Goal: Information Seeking & Learning: Understand process/instructions

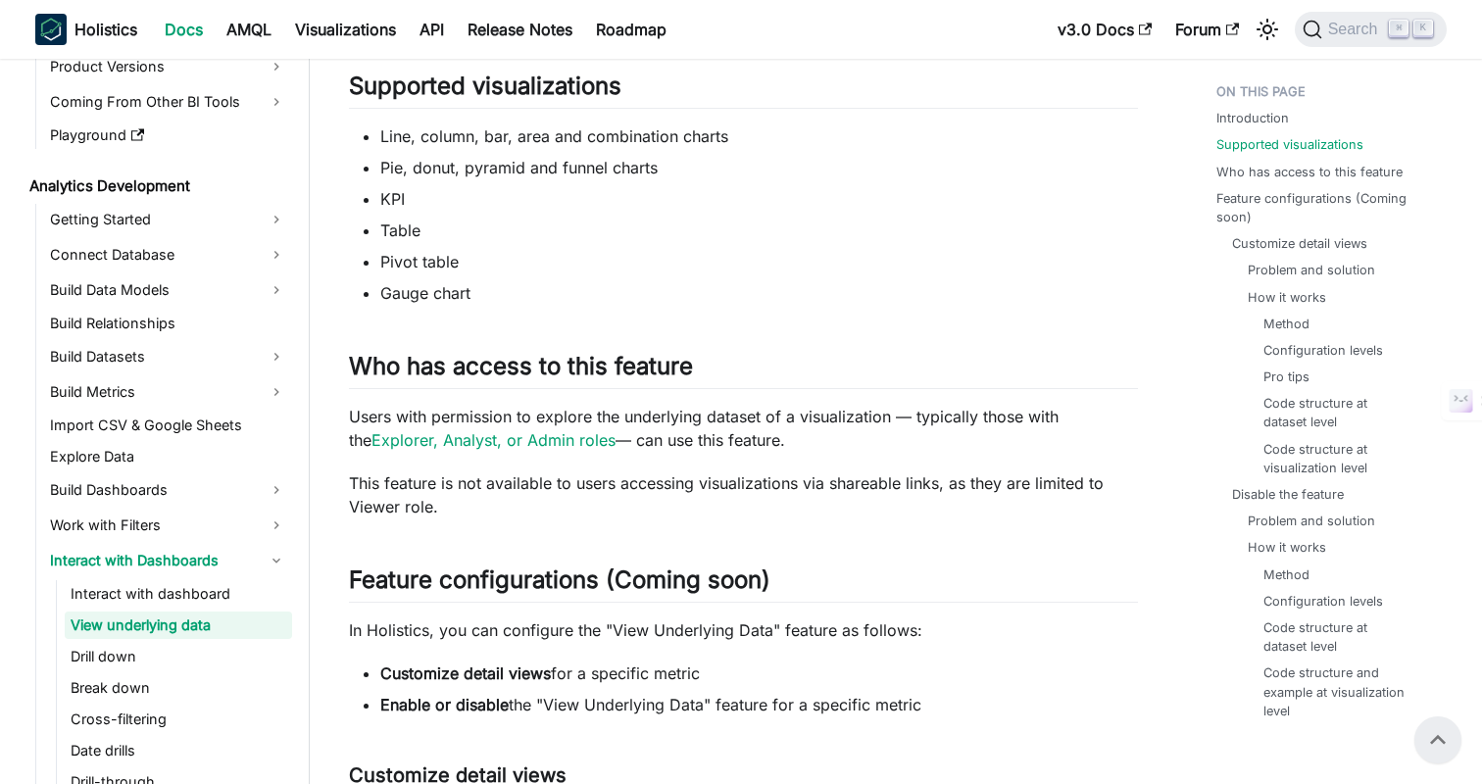
scroll to position [946, 0]
click at [993, 203] on li "KPI" at bounding box center [759, 200] width 758 height 24
click at [985, 156] on ul "Line, column, bar, area and combination charts Pie, donut, pyramid and funnel c…" at bounding box center [743, 215] width 789 height 180
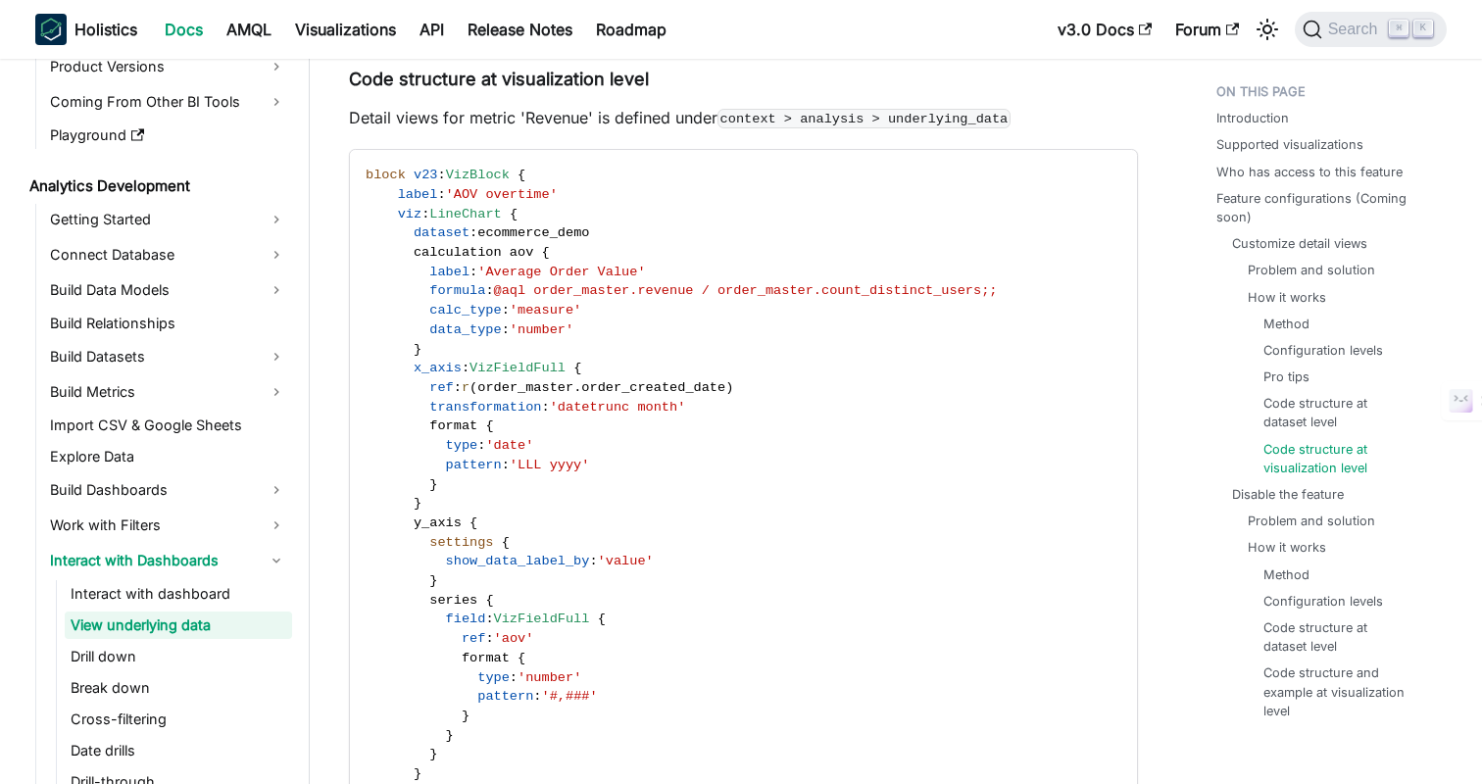
scroll to position [5383, 0]
click at [1067, 111] on p "Detail views for metric 'Revenue' is defined under context > analysis > underly…" at bounding box center [743, 119] width 789 height 24
click at [1080, 110] on p "Detail views for metric 'Revenue' is defined under context > analysis > underly…" at bounding box center [743, 119] width 789 height 24
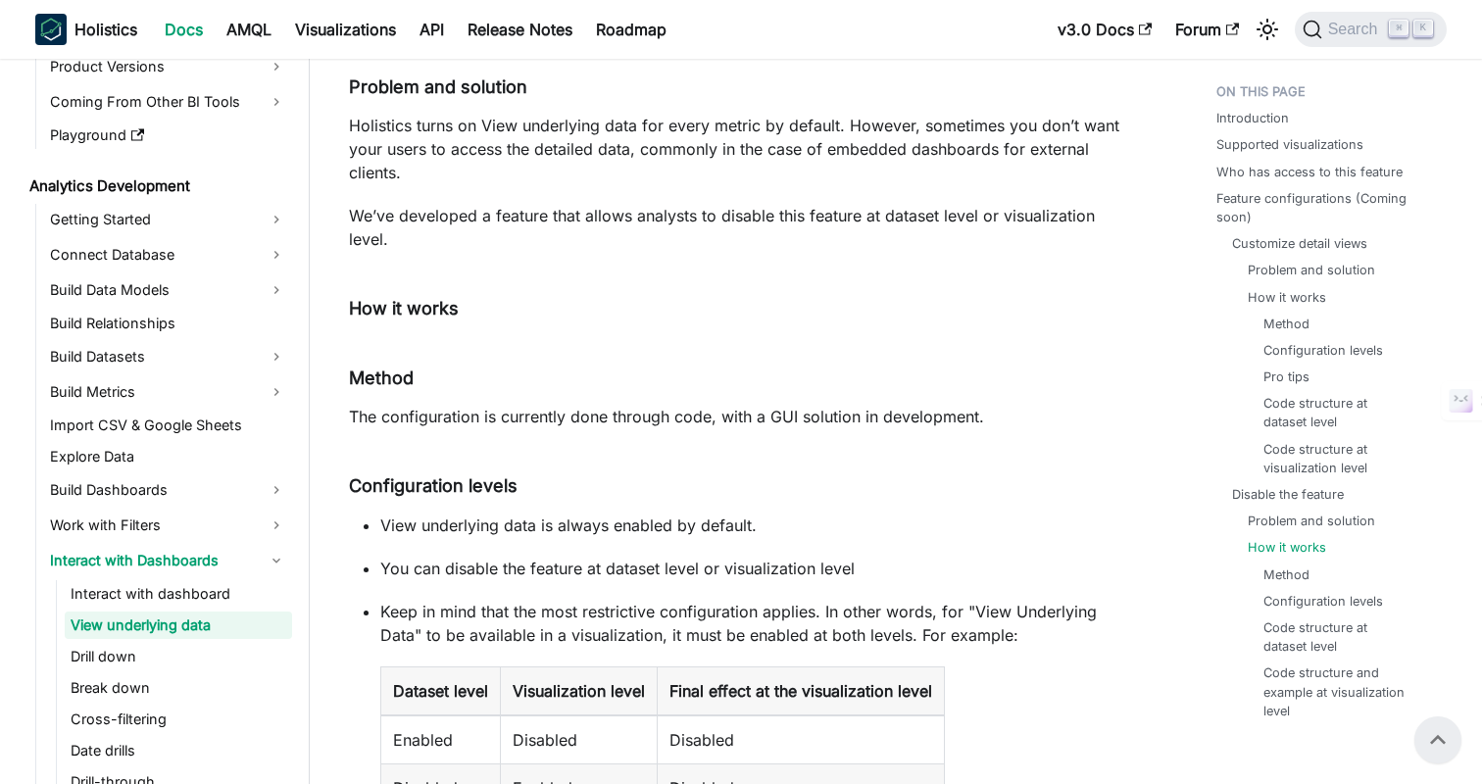
scroll to position [6745, 0]
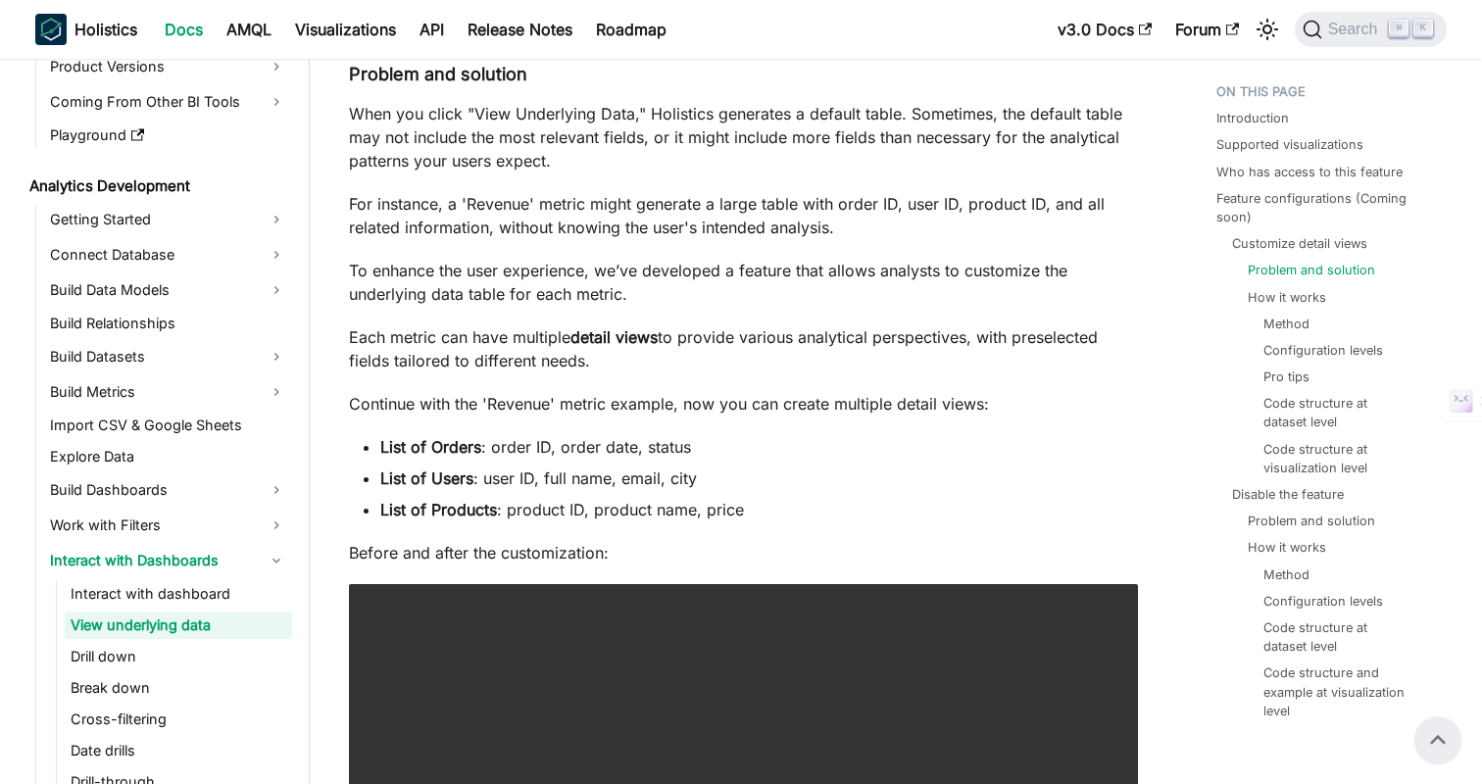
scroll to position [1676, 0]
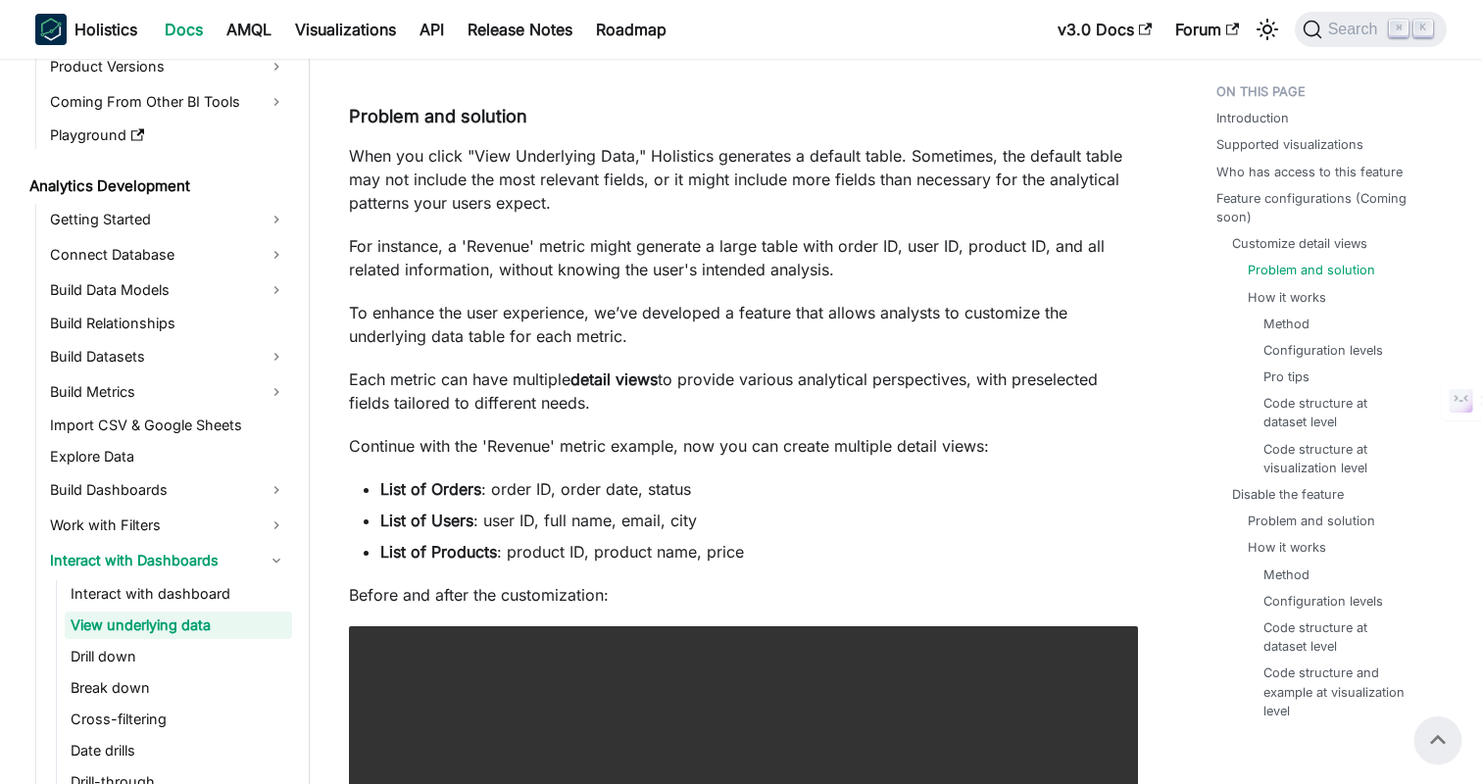
click at [809, 535] on ul "List of Orders : order ID, order date, status List of Users : user ID, full nam…" at bounding box center [743, 520] width 789 height 86
click at [894, 515] on li "List of Users : user ID, full name, email, city" at bounding box center [759, 521] width 758 height 24
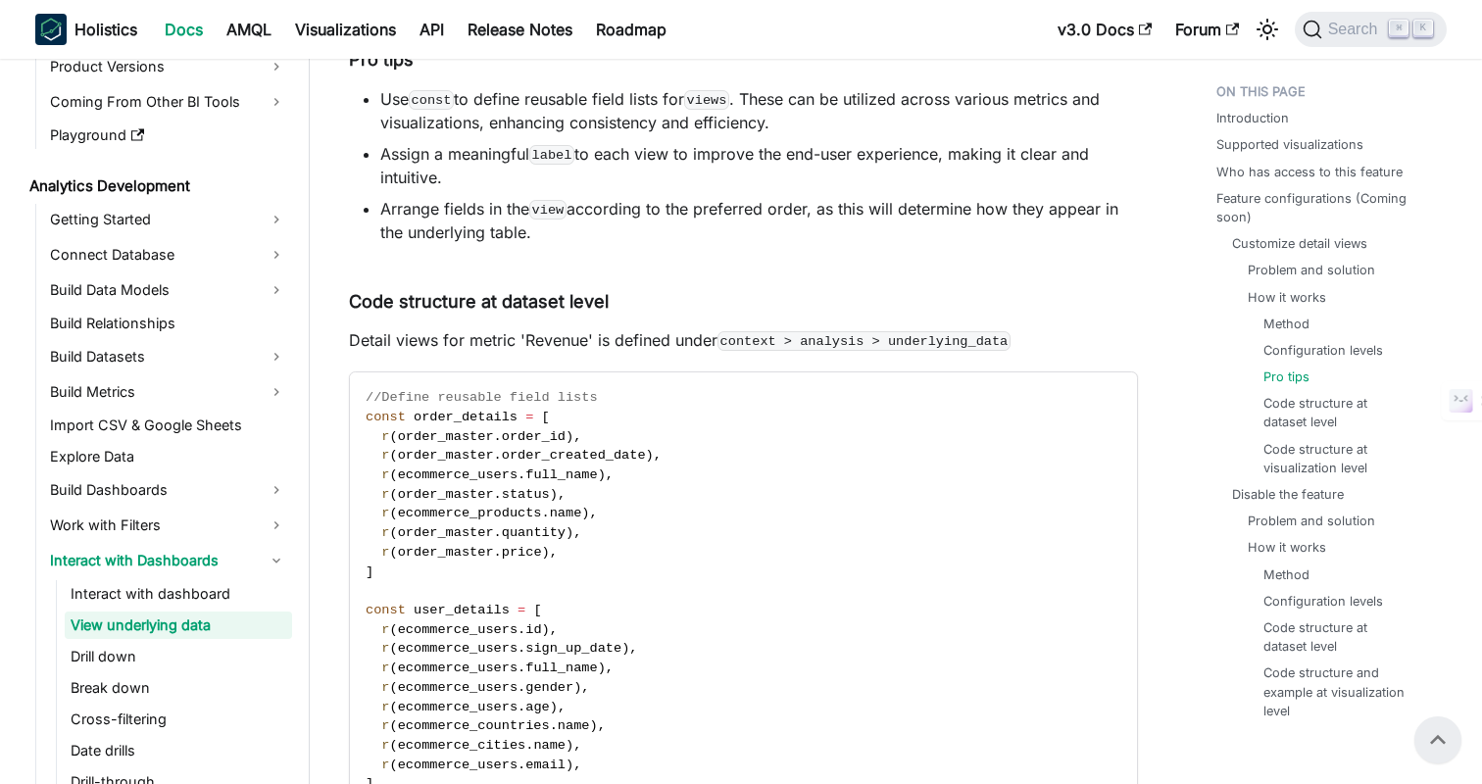
scroll to position [3127, 0]
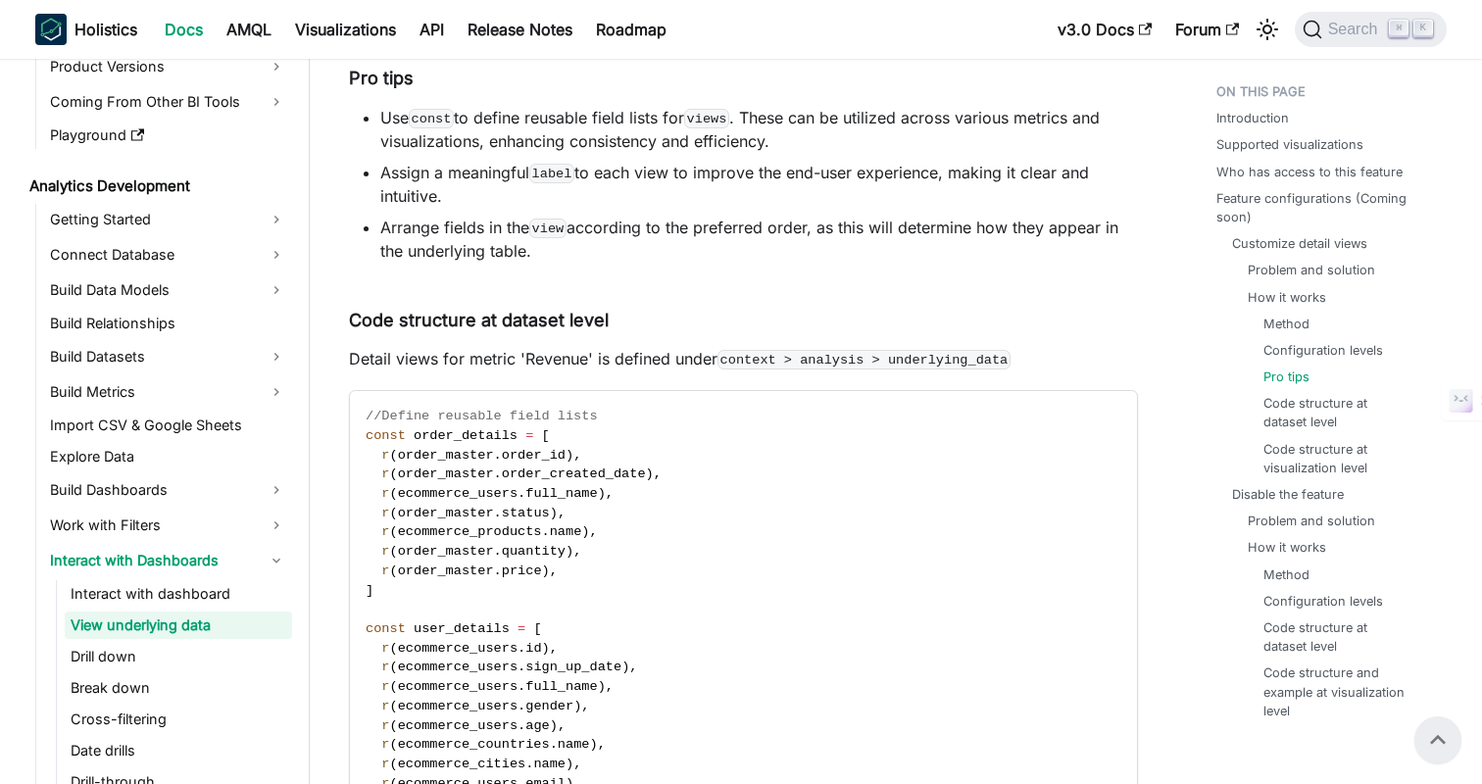
click at [828, 360] on code "context > analysis > underlying_data" at bounding box center [864, 360] width 293 height 20
click at [940, 360] on code "context > analysis > underlying_data" at bounding box center [864, 360] width 293 height 20
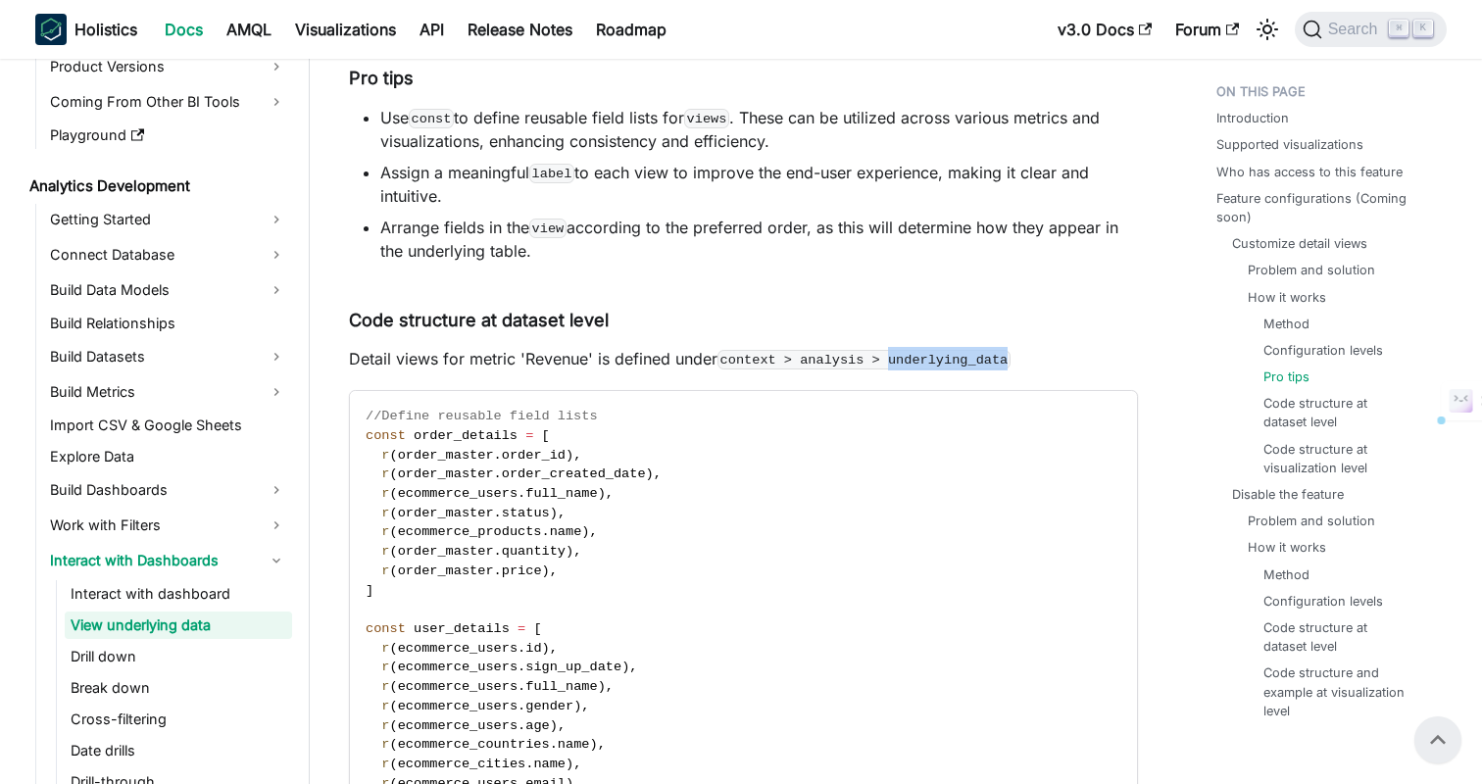
click at [940, 360] on code "context > analysis > underlying_data" at bounding box center [864, 360] width 293 height 20
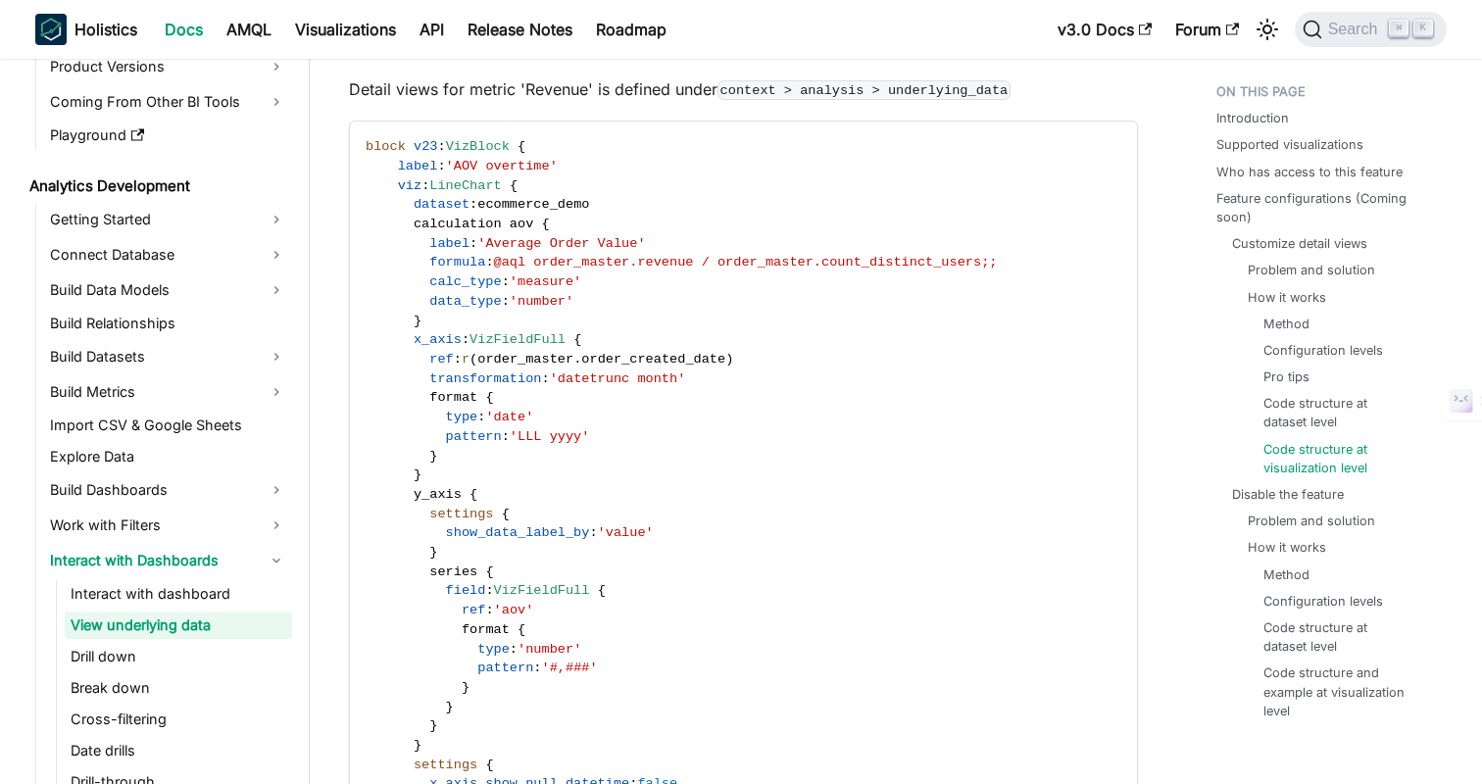
scroll to position [5416, 0]
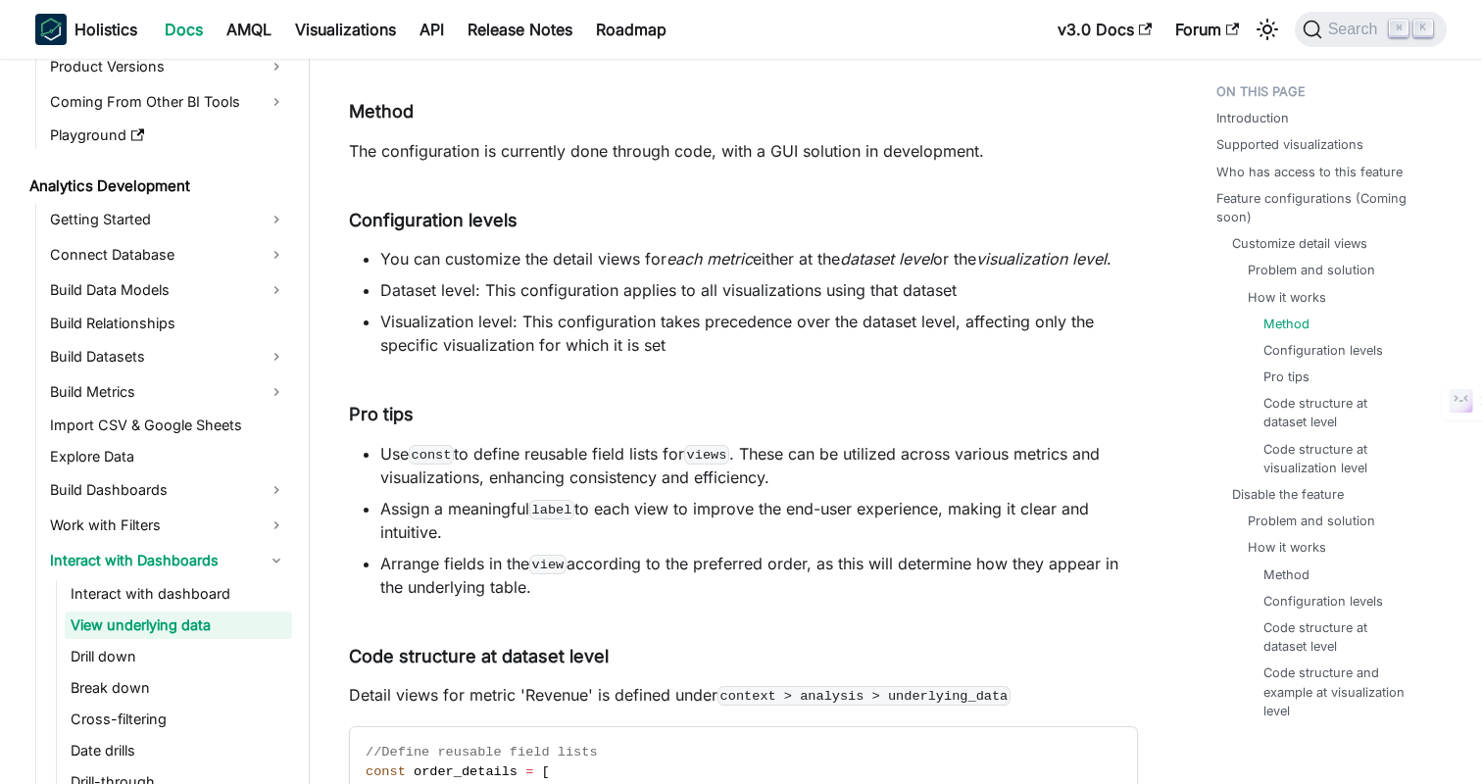
scroll to position [2797, 0]
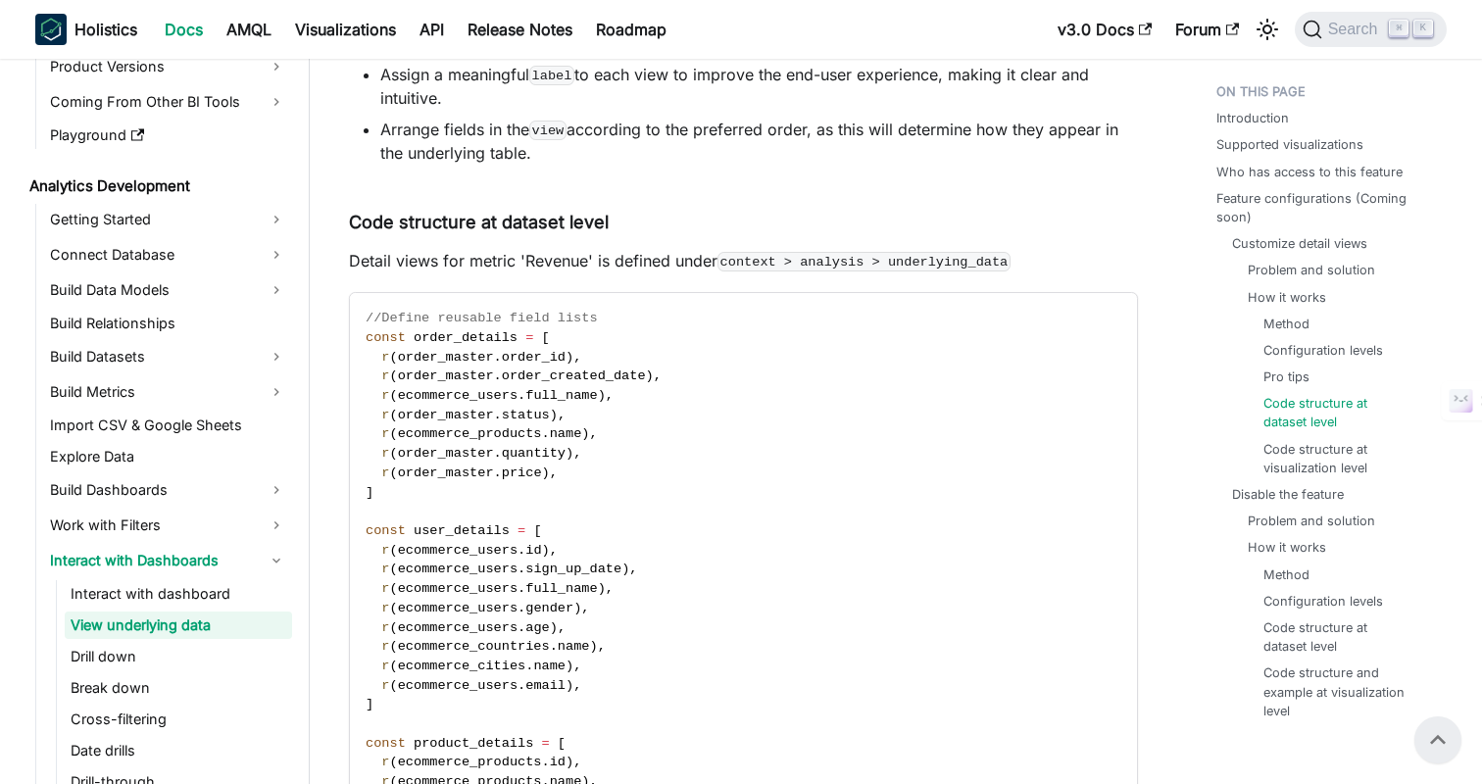
scroll to position [3214, 0]
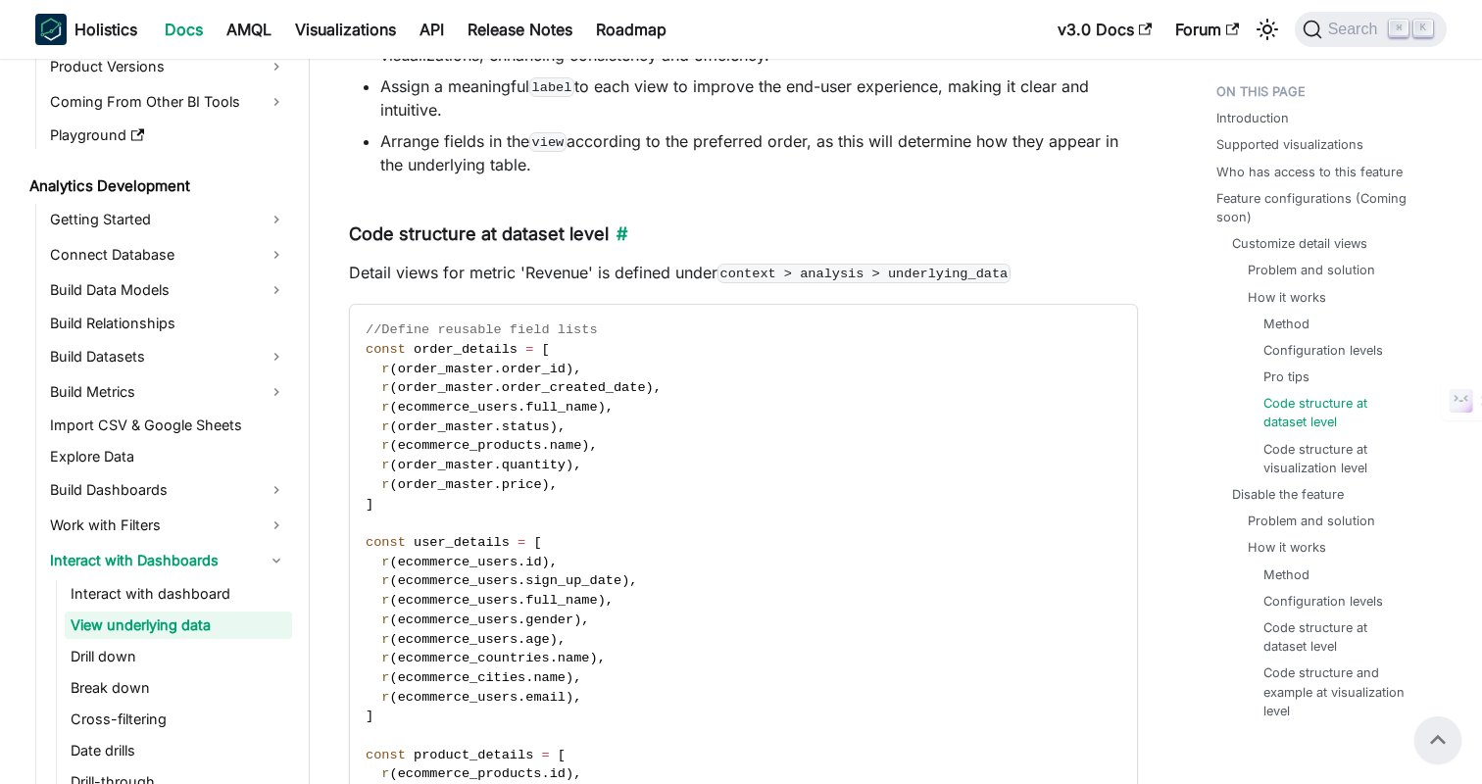
click at [1004, 233] on h5 "Code structure at dataset level ​" at bounding box center [743, 235] width 789 height 23
click at [1013, 233] on h5 "Code structure at dataset level ​" at bounding box center [743, 235] width 789 height 23
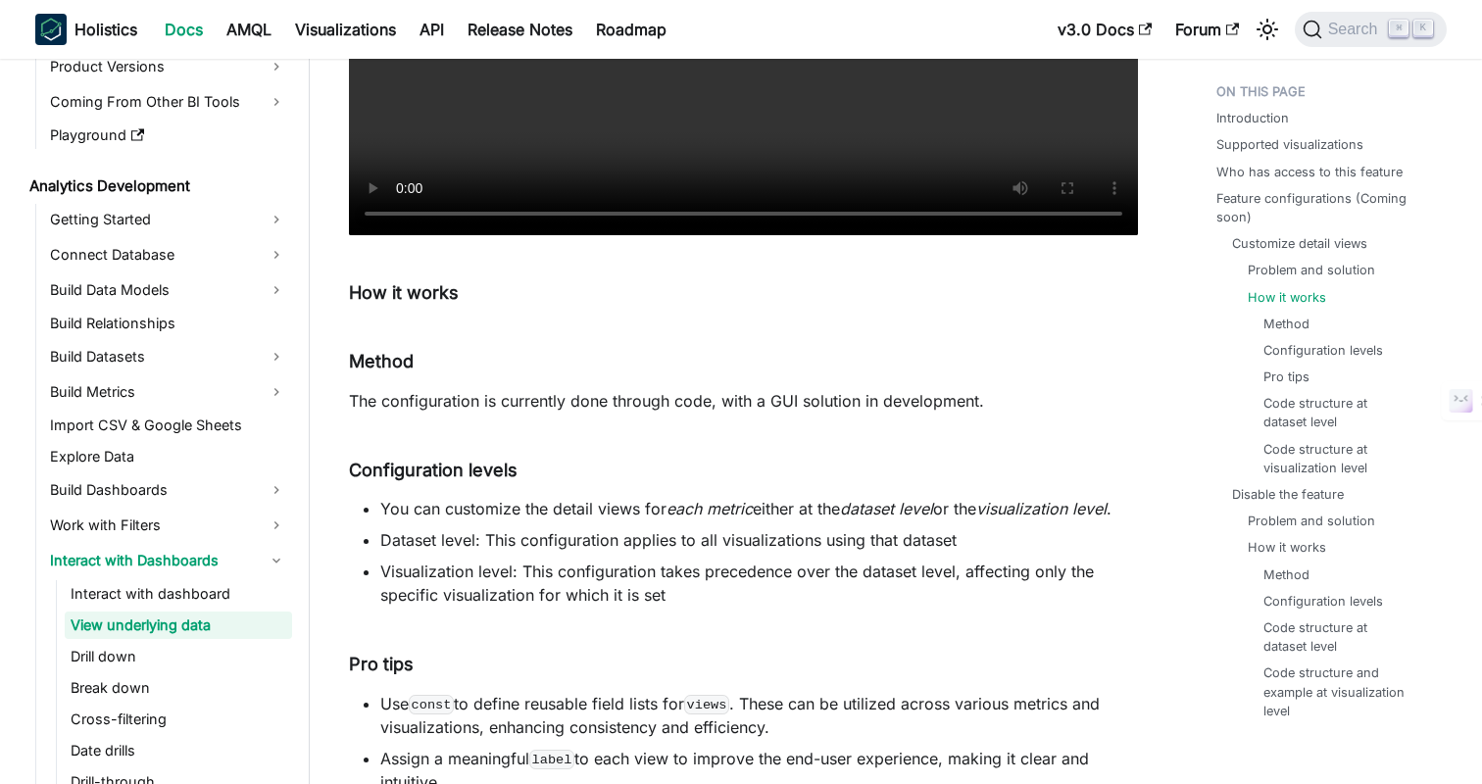
scroll to position [2713, 0]
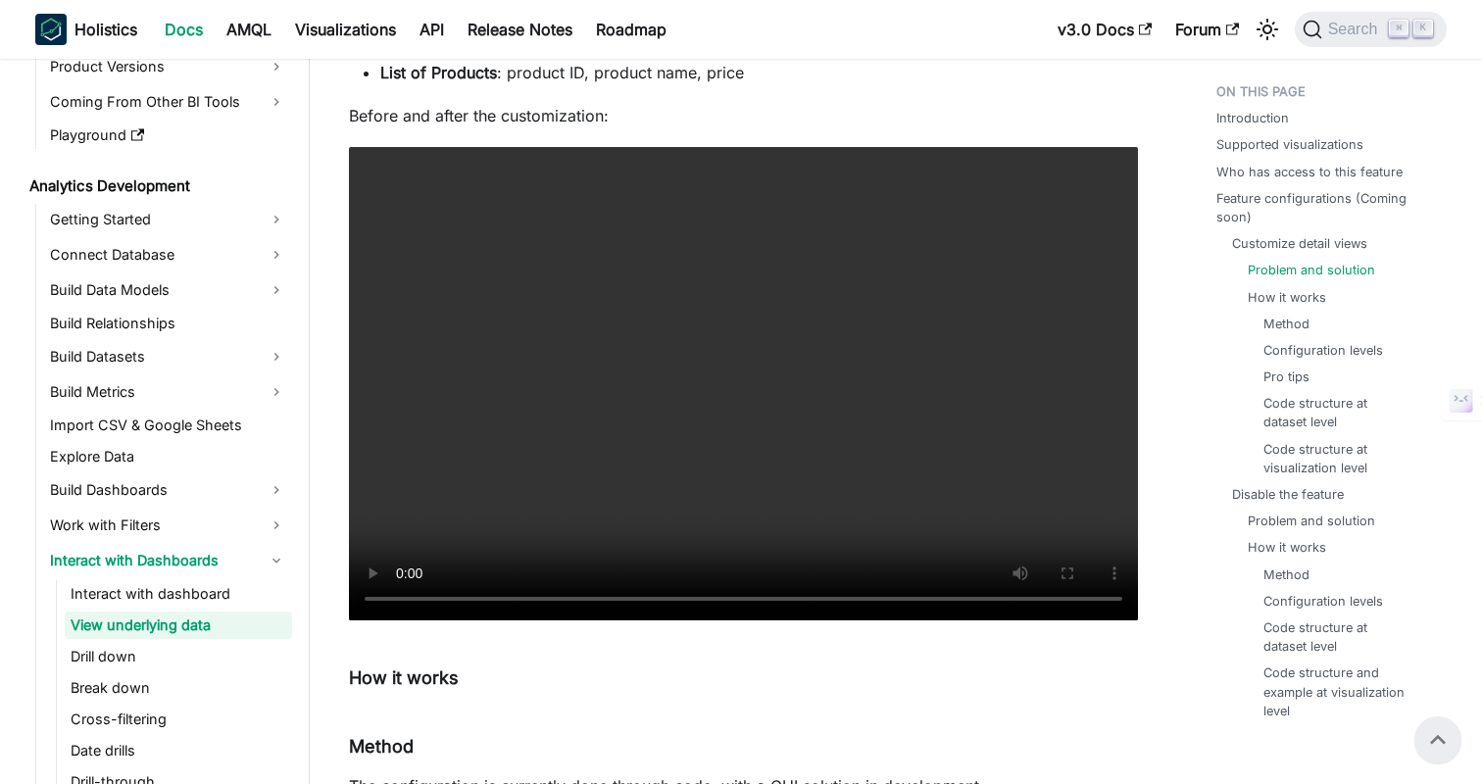
scroll to position [2091, 0]
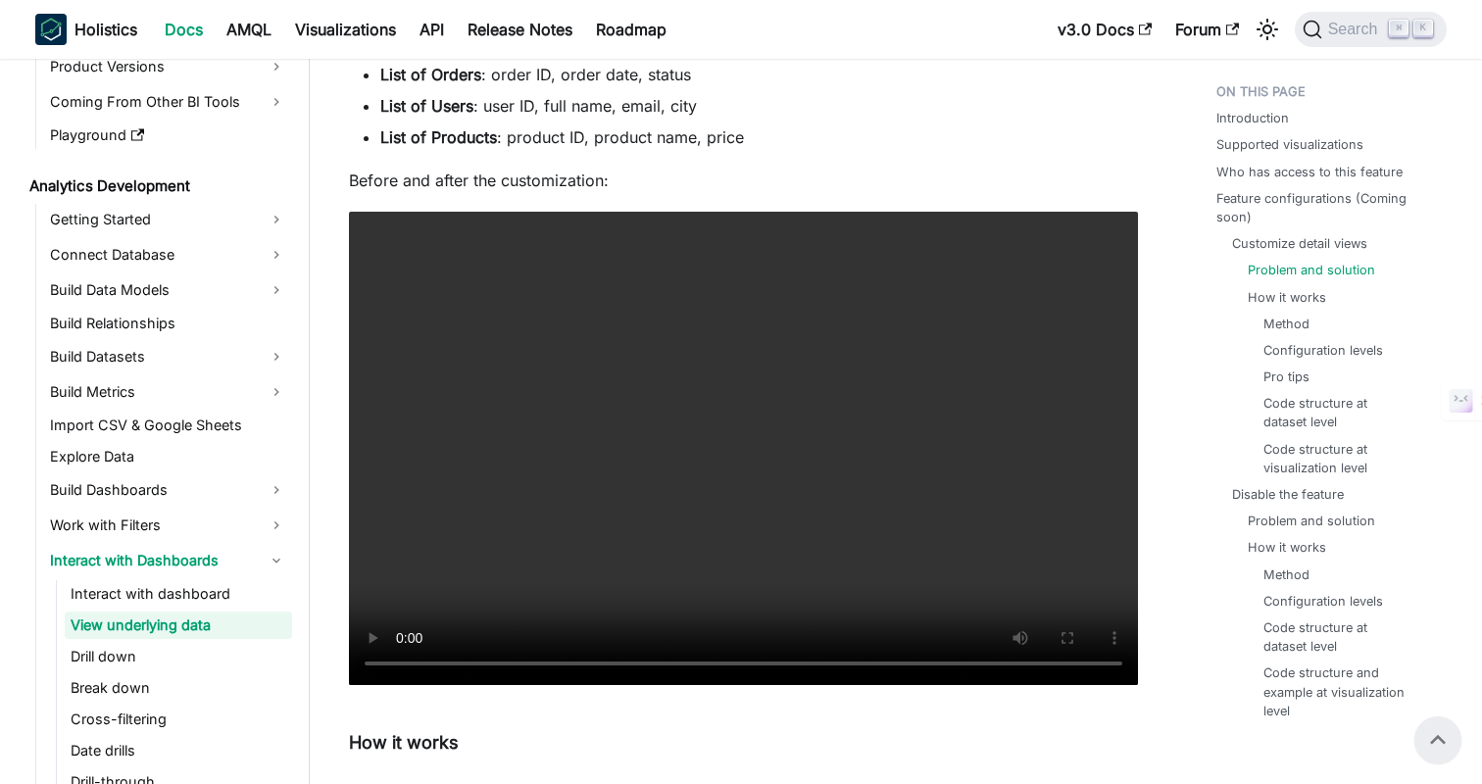
click at [754, 144] on li "List of Products : product ID, product name, price" at bounding box center [759, 137] width 758 height 24
click at [810, 143] on li "List of Products : product ID, product name, price" at bounding box center [759, 137] width 758 height 24
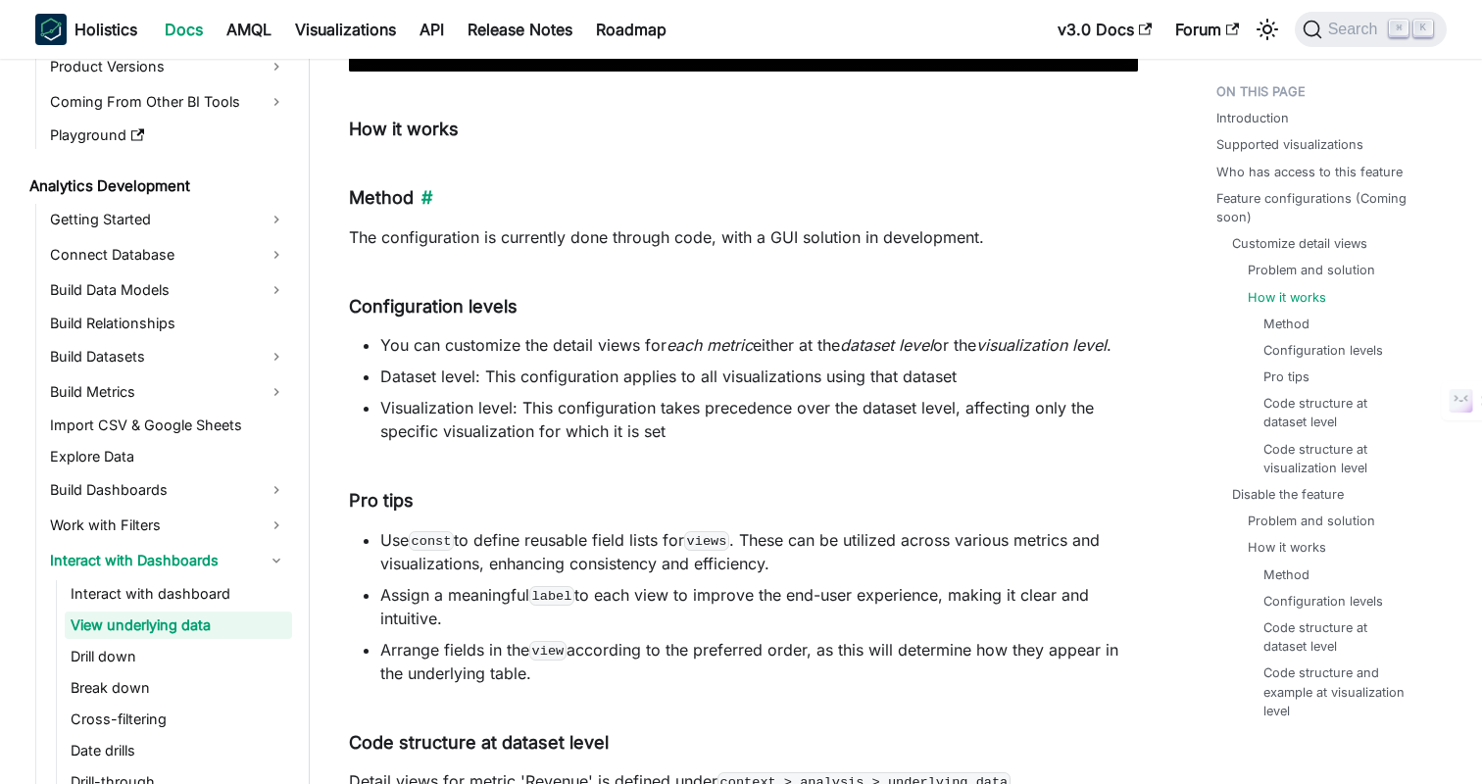
scroll to position [2721, 0]
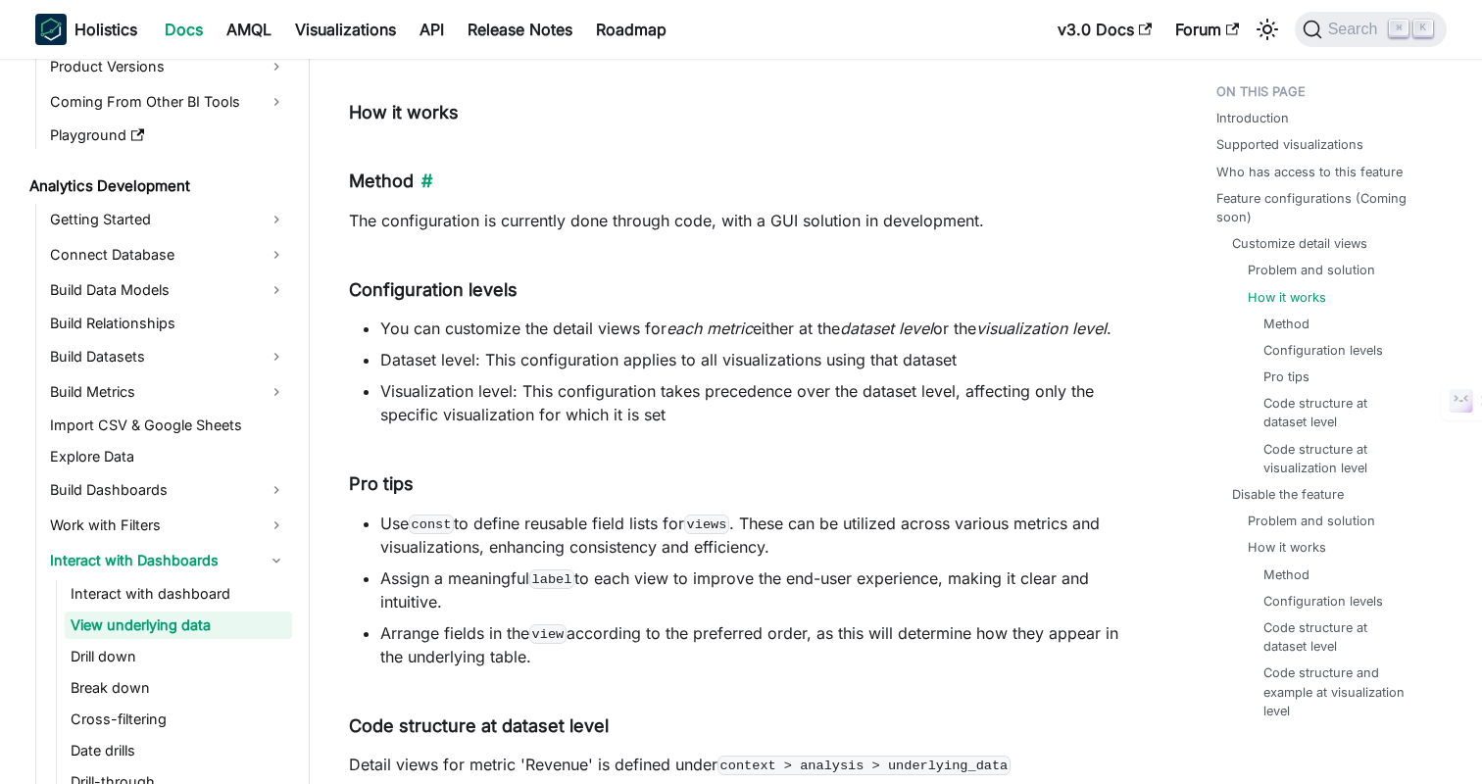
click at [727, 188] on h5 "Method ​" at bounding box center [743, 182] width 789 height 23
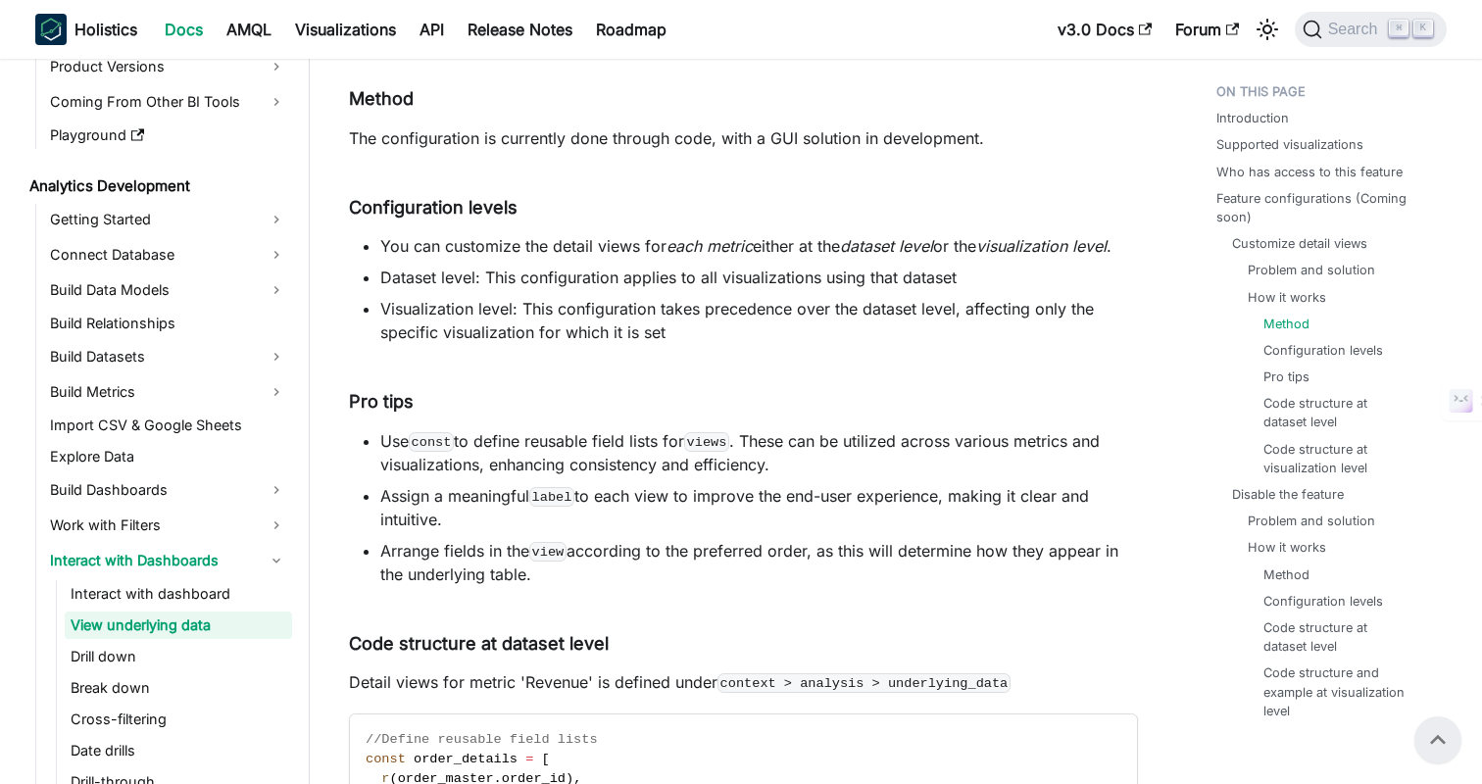
scroll to position [2789, 0]
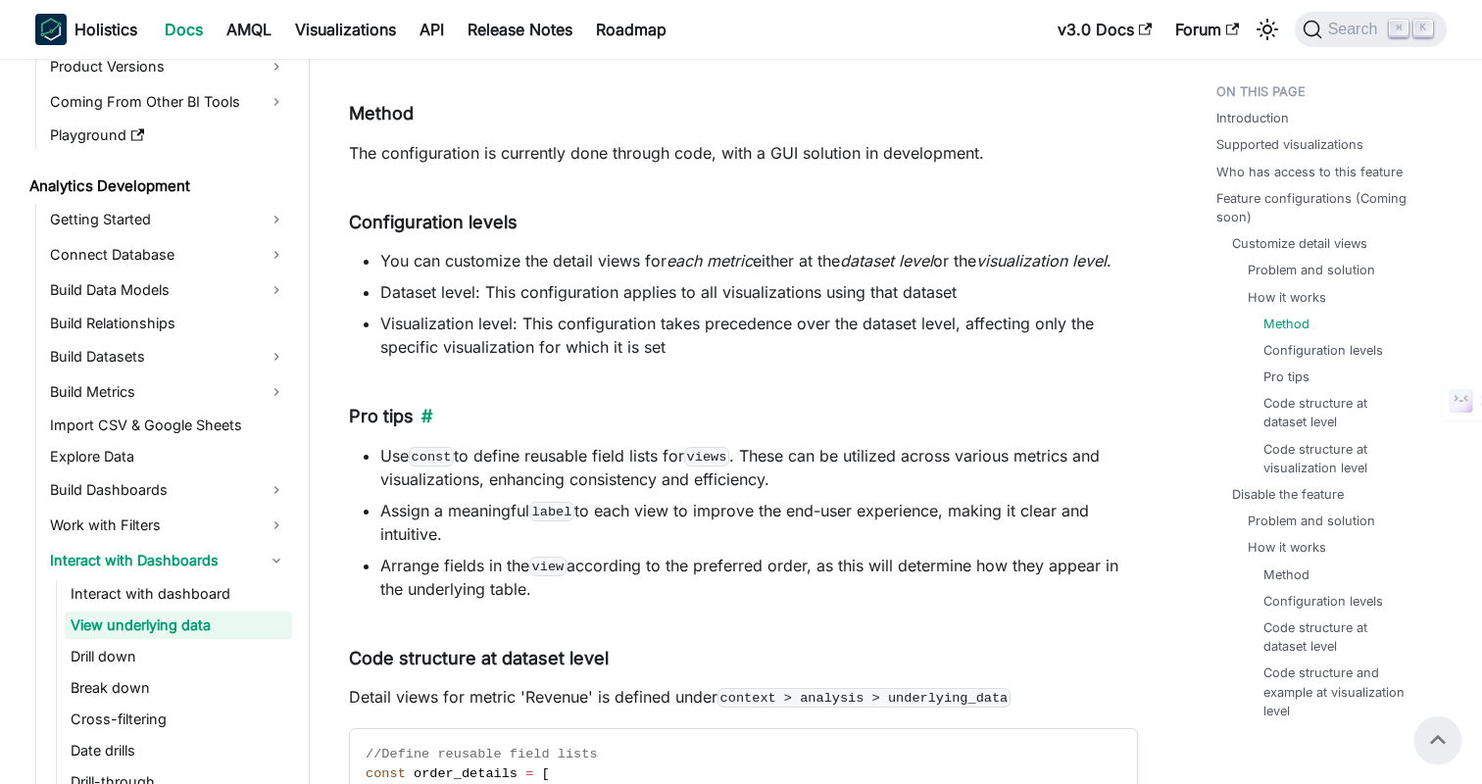
click at [691, 413] on h5 "Pro tips ​" at bounding box center [743, 417] width 789 height 23
click at [713, 412] on h5 "Pro tips ​" at bounding box center [743, 417] width 789 height 23
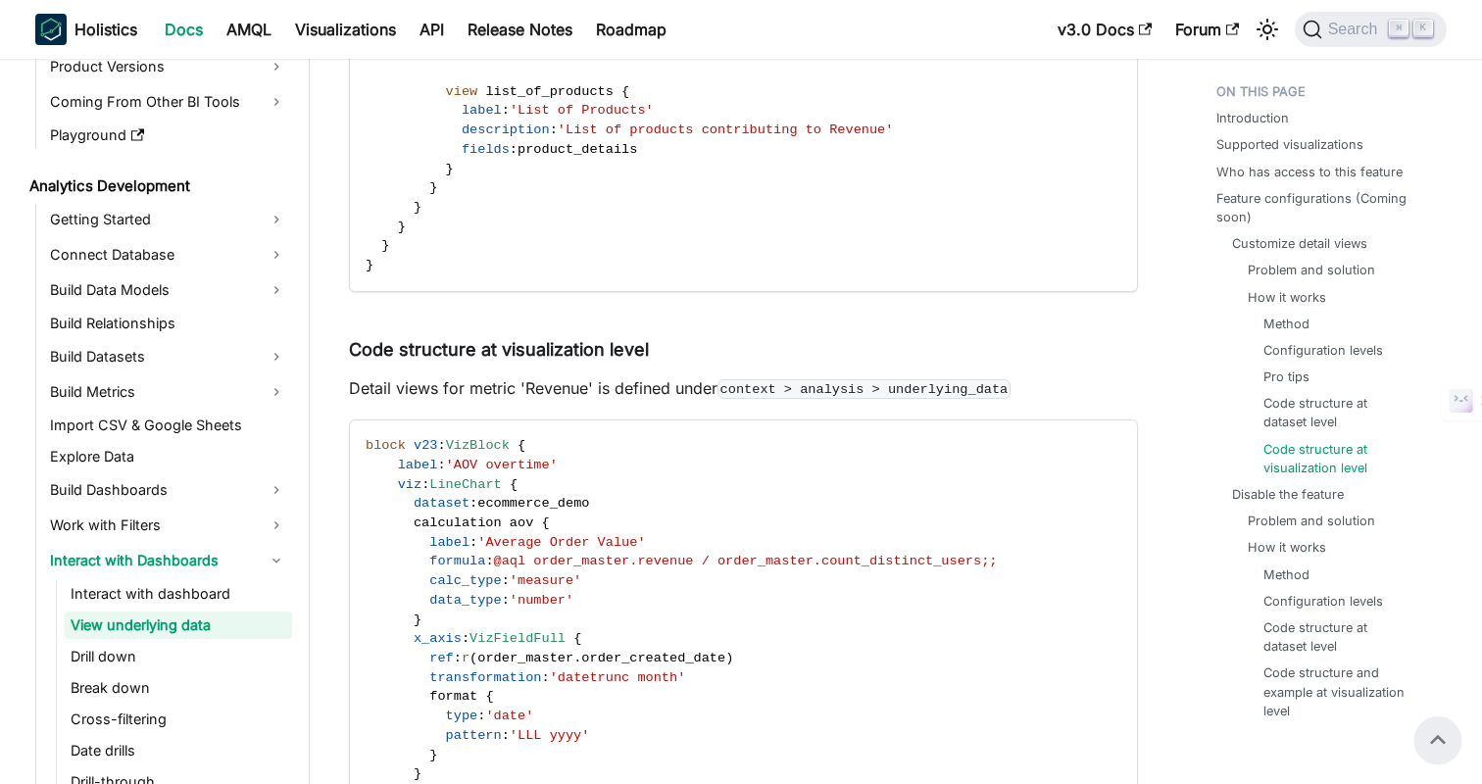
scroll to position [5106, 0]
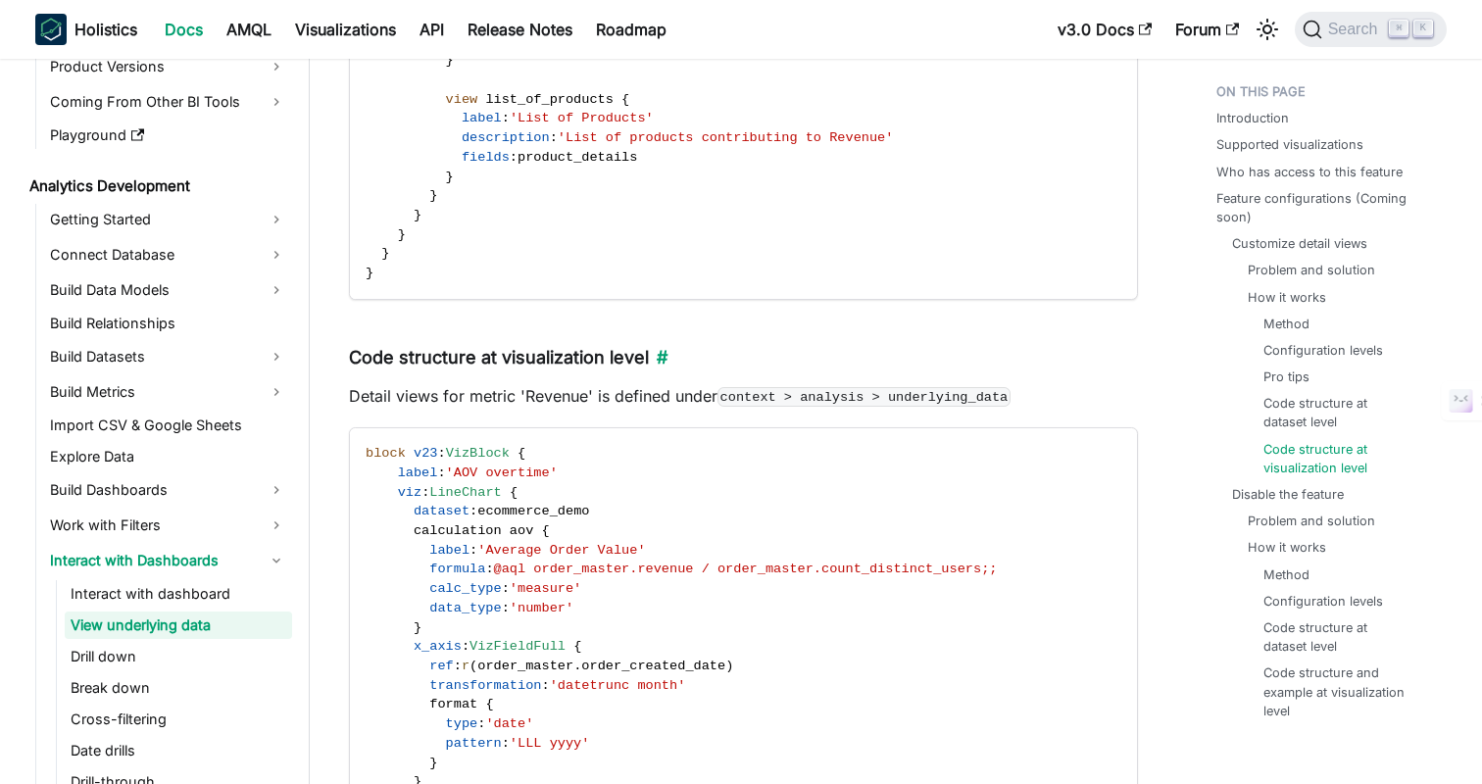
click at [692, 368] on h5 "Code structure at visualization level ​" at bounding box center [743, 358] width 789 height 23
click at [731, 353] on h5 "Code structure at visualization level ​" at bounding box center [743, 358] width 789 height 23
click at [704, 397] on p "Detail views for metric 'Revenue' is defined under context > analysis > underly…" at bounding box center [743, 396] width 789 height 24
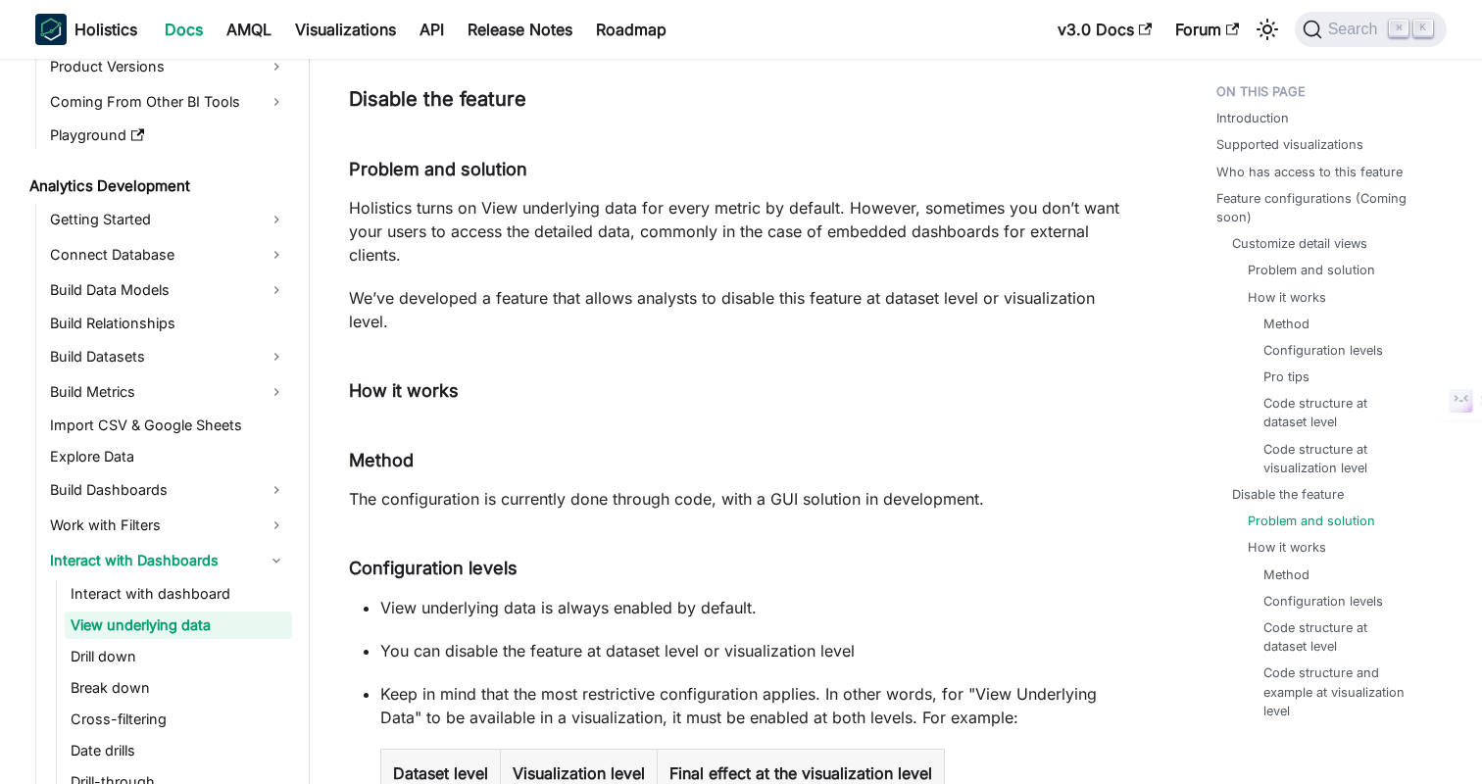
scroll to position [6724, 0]
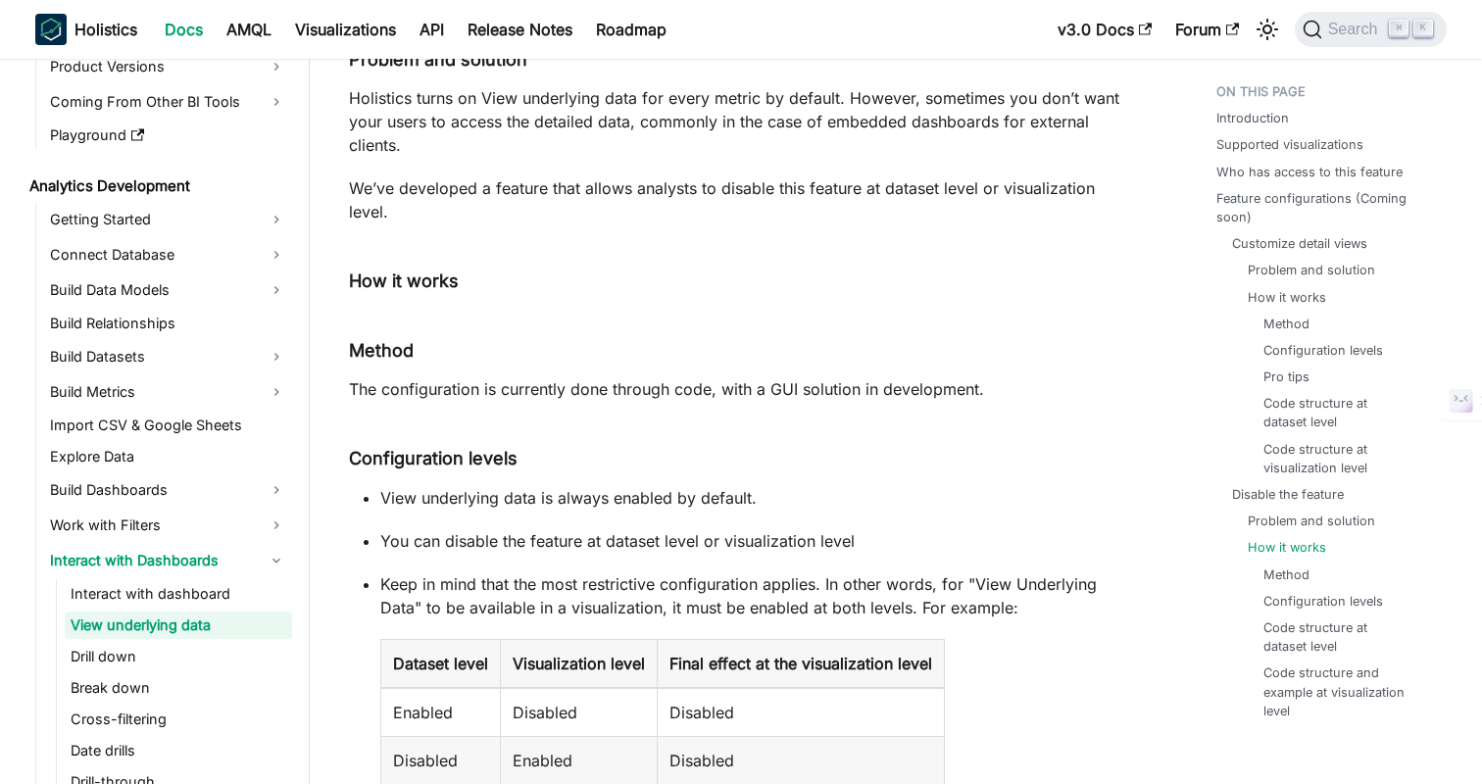
scroll to position [6746, 0]
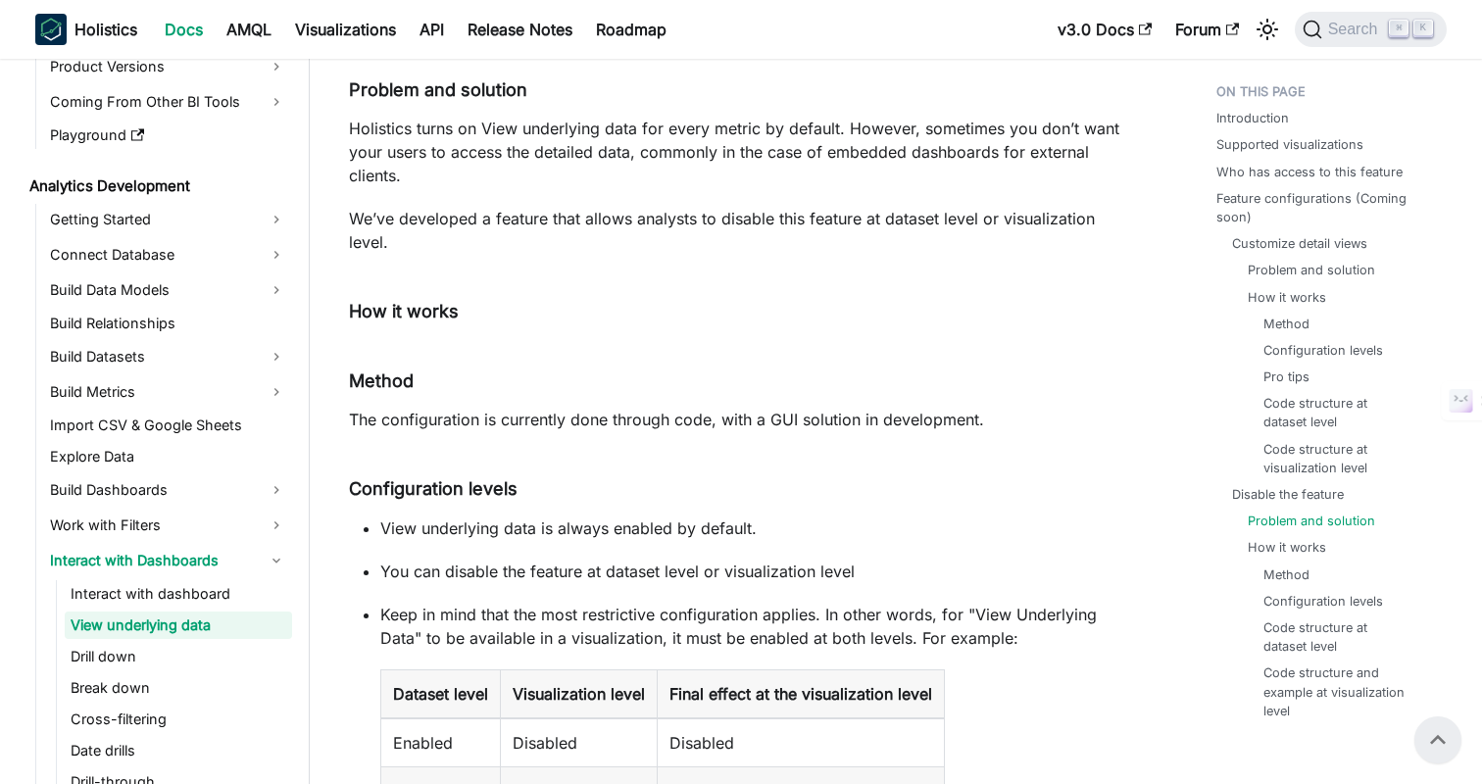
click at [852, 371] on h5 "Method ​" at bounding box center [743, 382] width 789 height 23
click at [915, 371] on h5 "Method ​" at bounding box center [743, 382] width 789 height 23
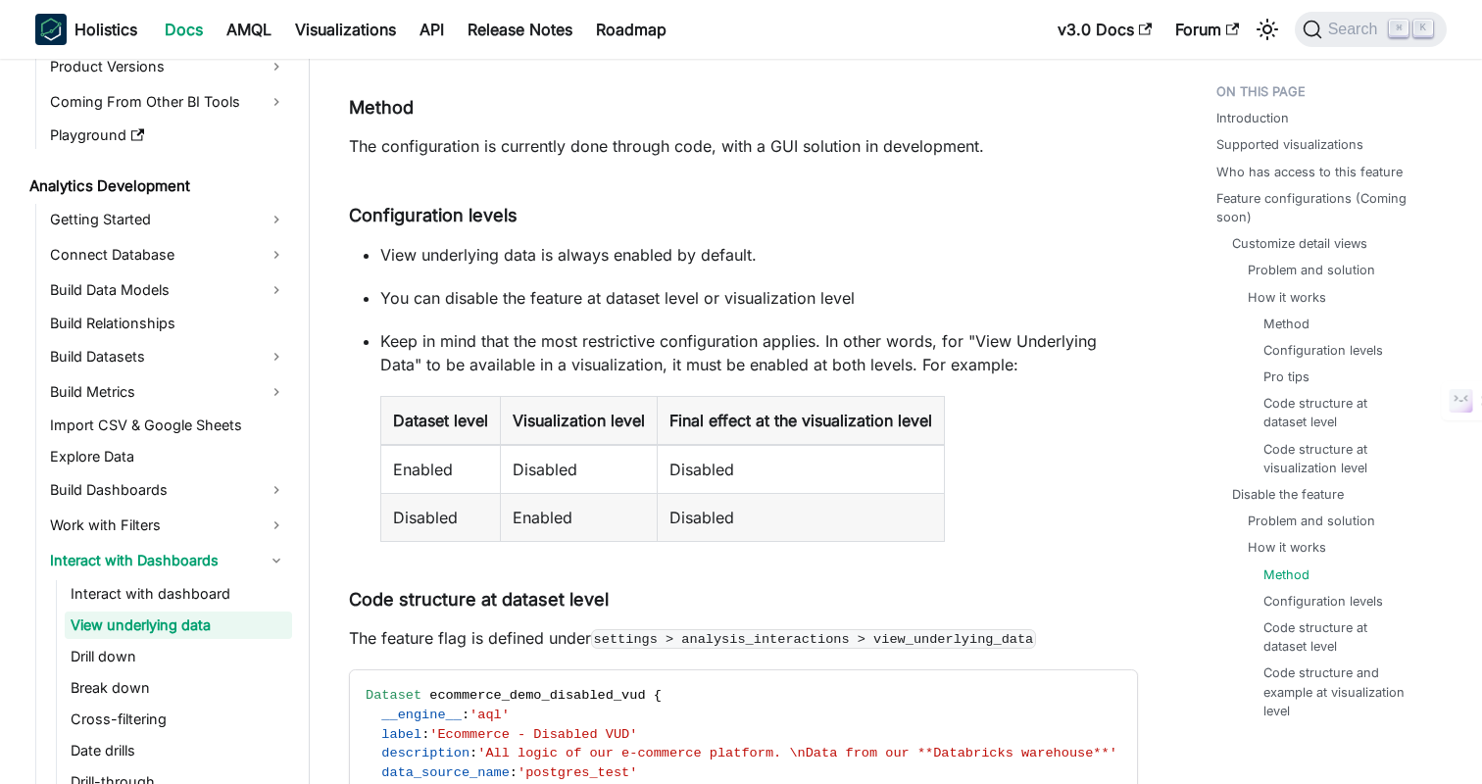
scroll to position [7170, 0]
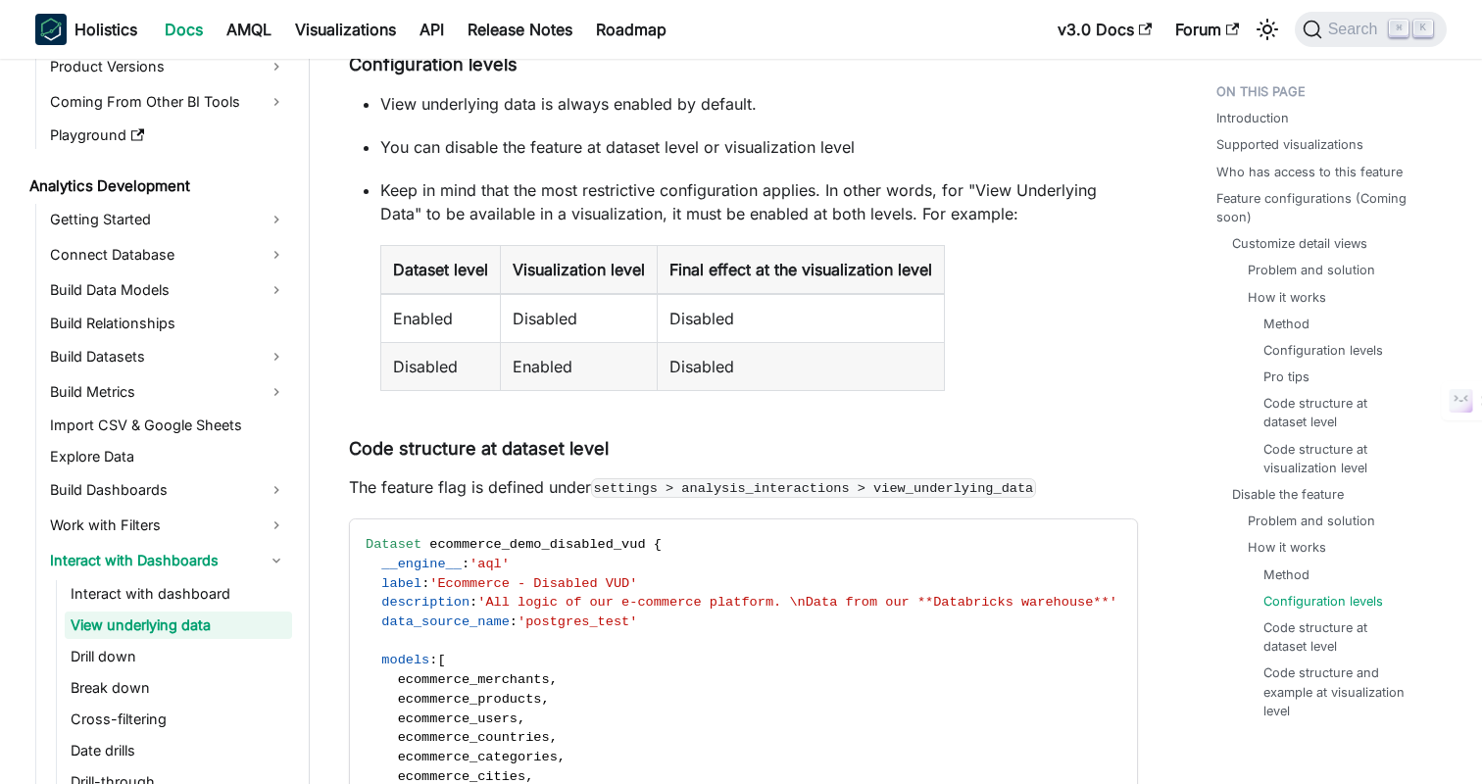
click at [1014, 326] on table "Dataset level Visualization level Final effect at the visualization level Enabl…" at bounding box center [759, 318] width 758 height 146
click at [1012, 301] on table "Dataset level Visualization level Final effect at the visualization level Enabl…" at bounding box center [759, 318] width 758 height 146
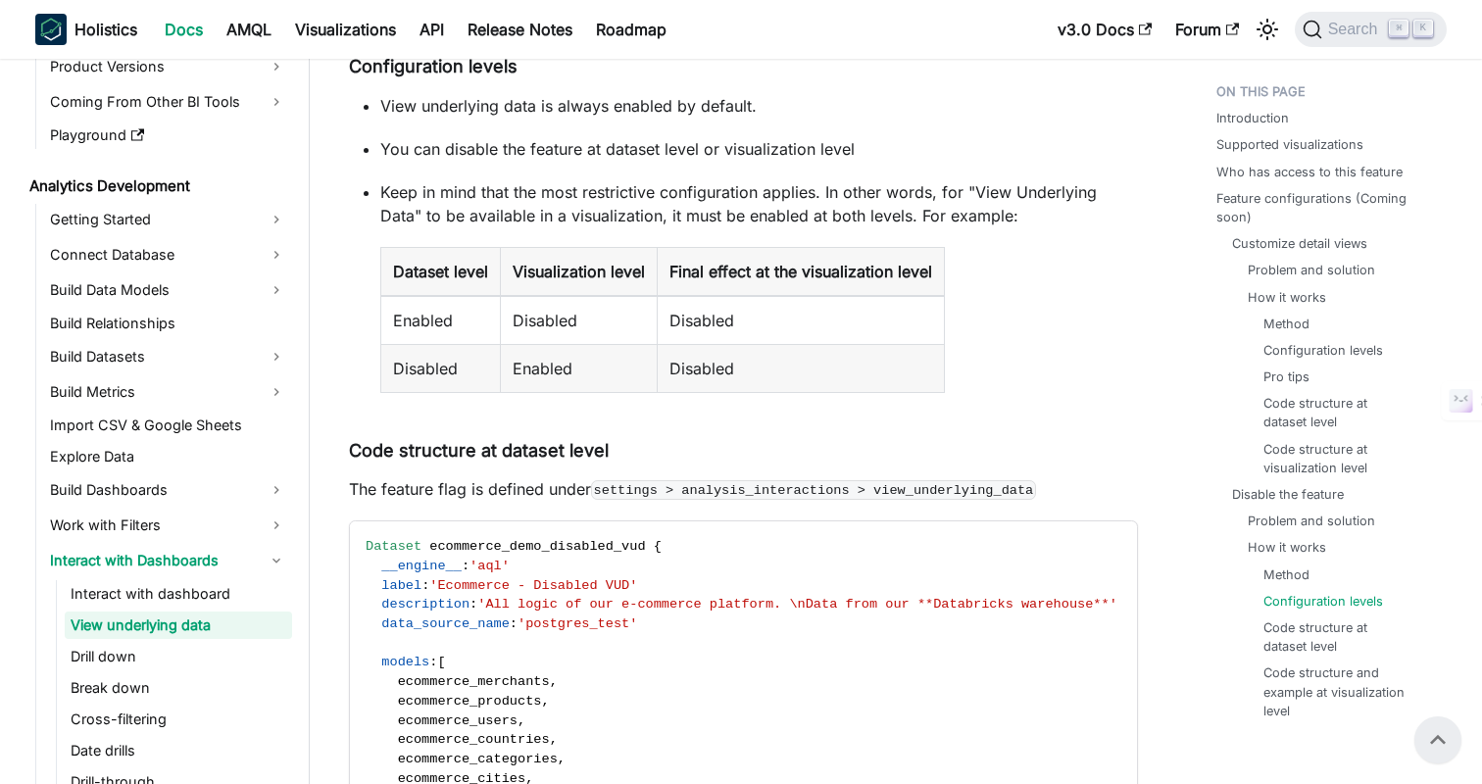
scroll to position [7130, 0]
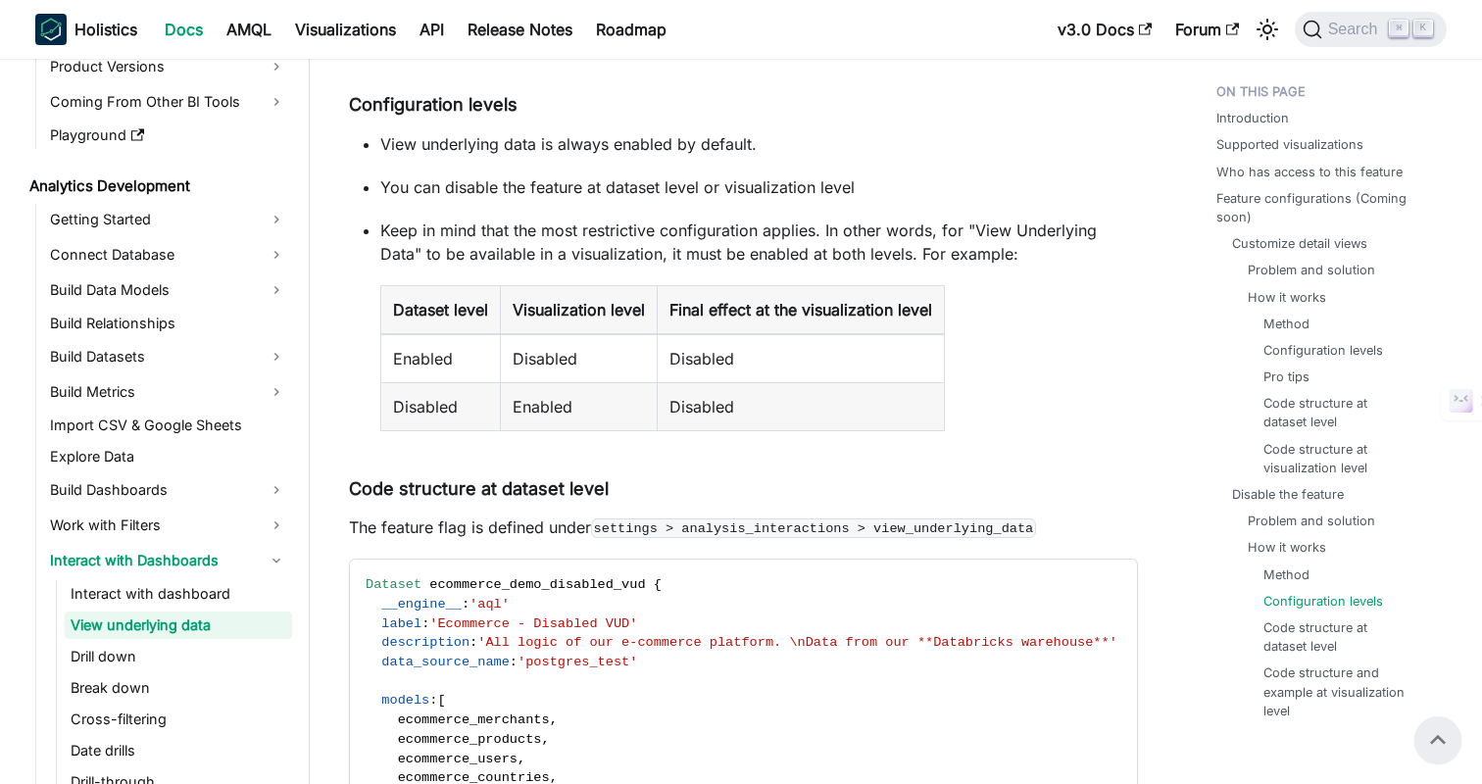
click at [1012, 301] on table "Dataset level Visualization level Final effect at the visualization level Enabl…" at bounding box center [759, 358] width 758 height 146
click at [1038, 289] on table "Dataset level Visualization level Final effect at the visualization level Enabl…" at bounding box center [759, 358] width 758 height 146
click at [1033, 346] on table "Dataset level Visualization level Final effect at the visualization level Enabl…" at bounding box center [759, 358] width 758 height 146
click at [1032, 285] on table "Dataset level Visualization level Final effect at the visualization level Enabl…" at bounding box center [759, 358] width 758 height 146
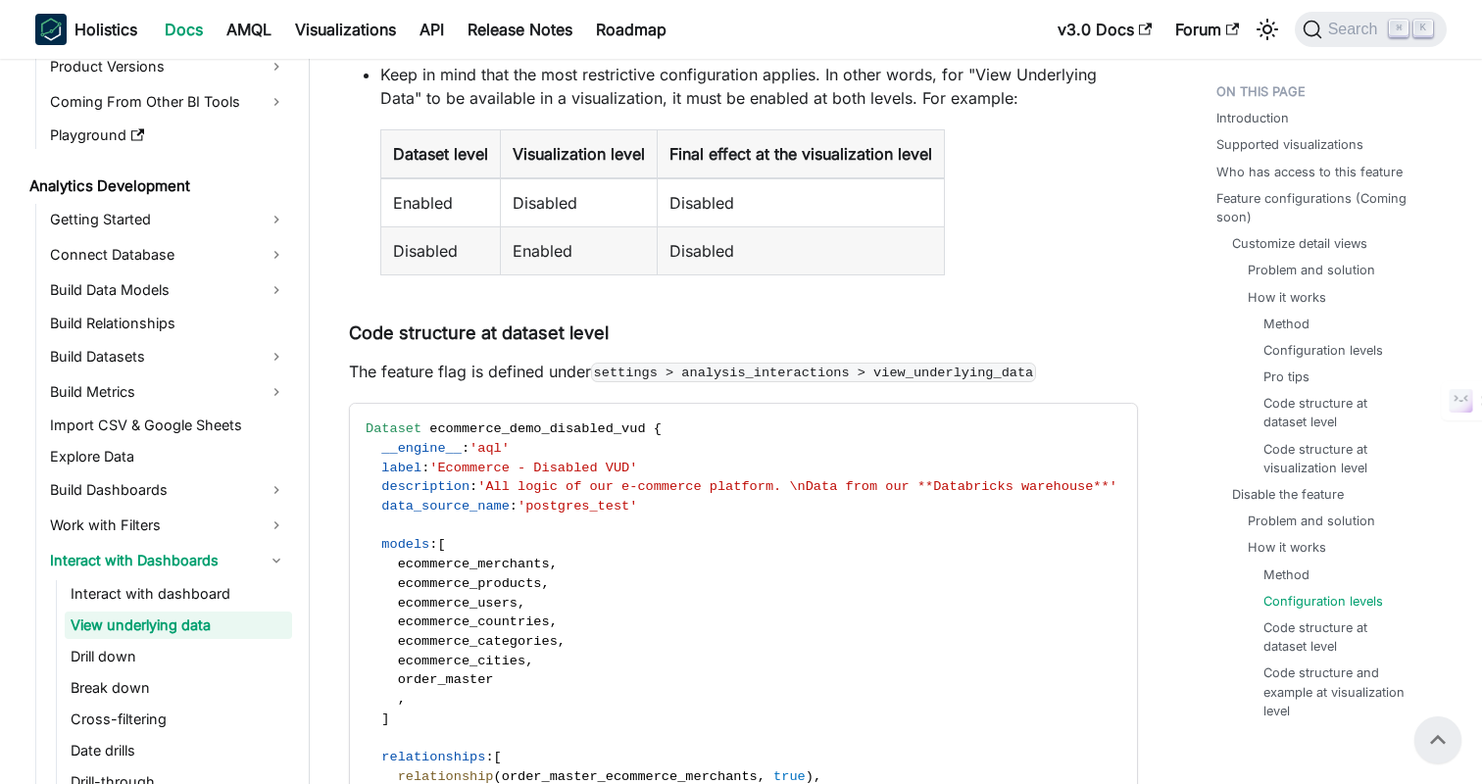
scroll to position [7170, 0]
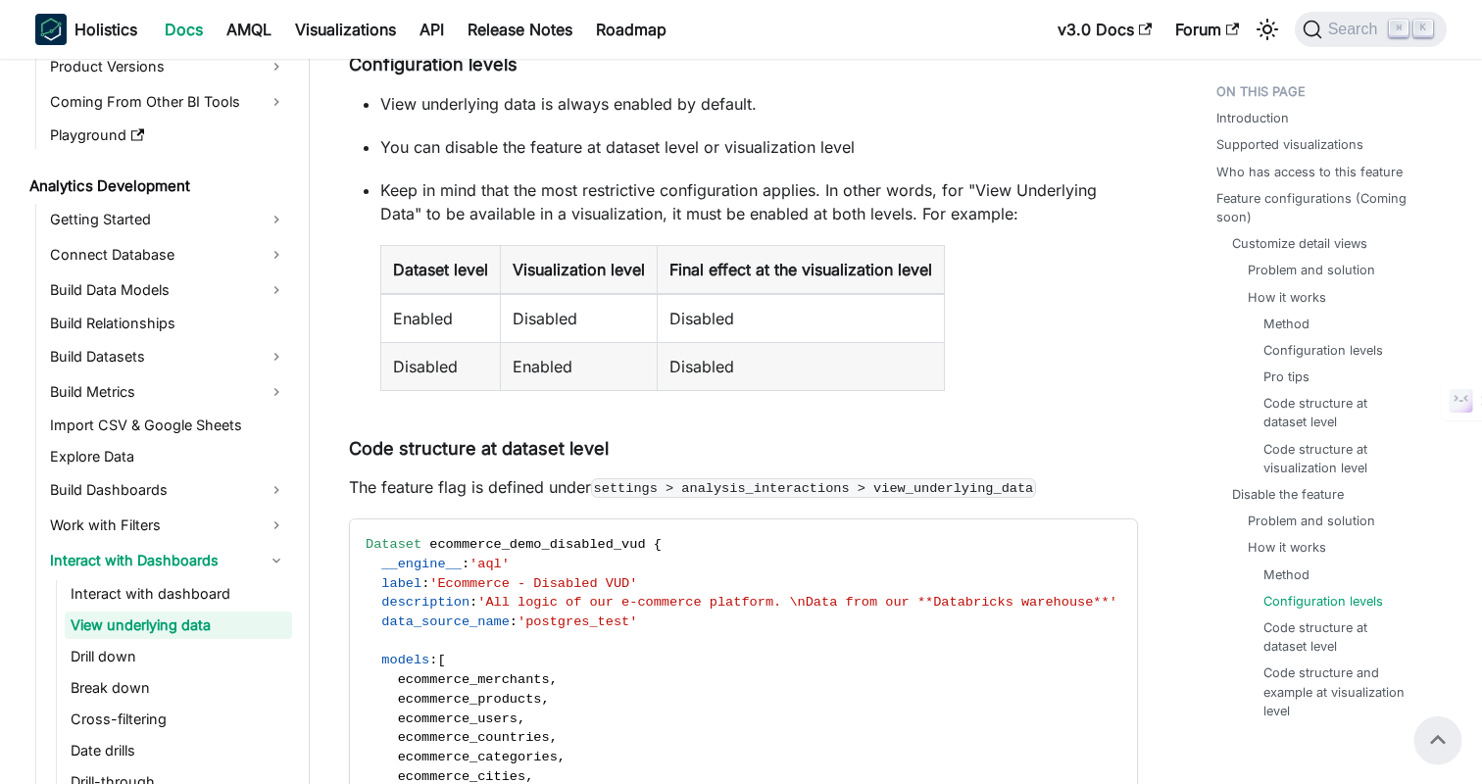
click at [1027, 298] on table "Dataset level Visualization level Final effect at the visualization level Enabl…" at bounding box center [759, 318] width 758 height 146
click at [1026, 281] on table "Dataset level Visualization level Final effect at the visualization level Enabl…" at bounding box center [759, 318] width 758 height 146
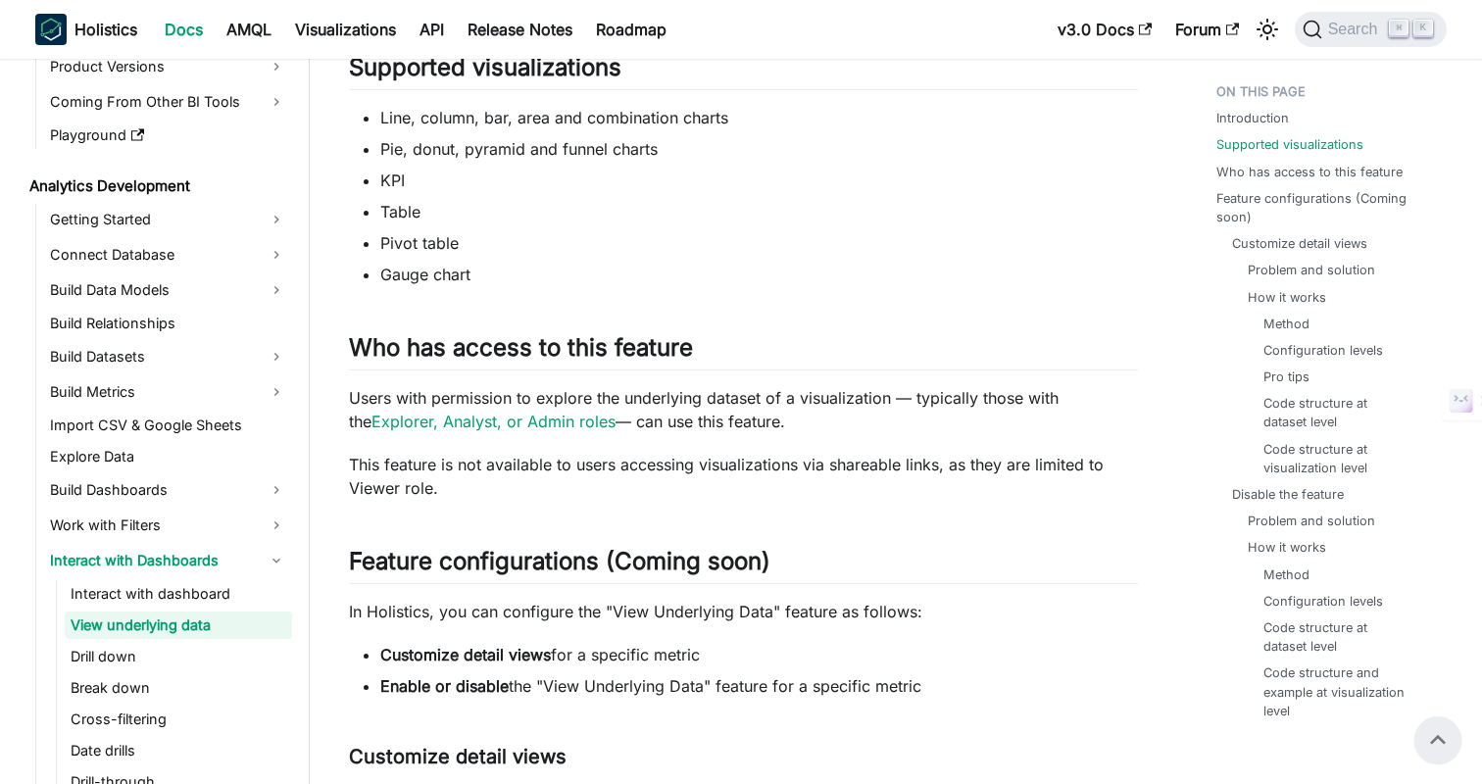
scroll to position [845, 0]
